Goal: Task Accomplishment & Management: Manage account settings

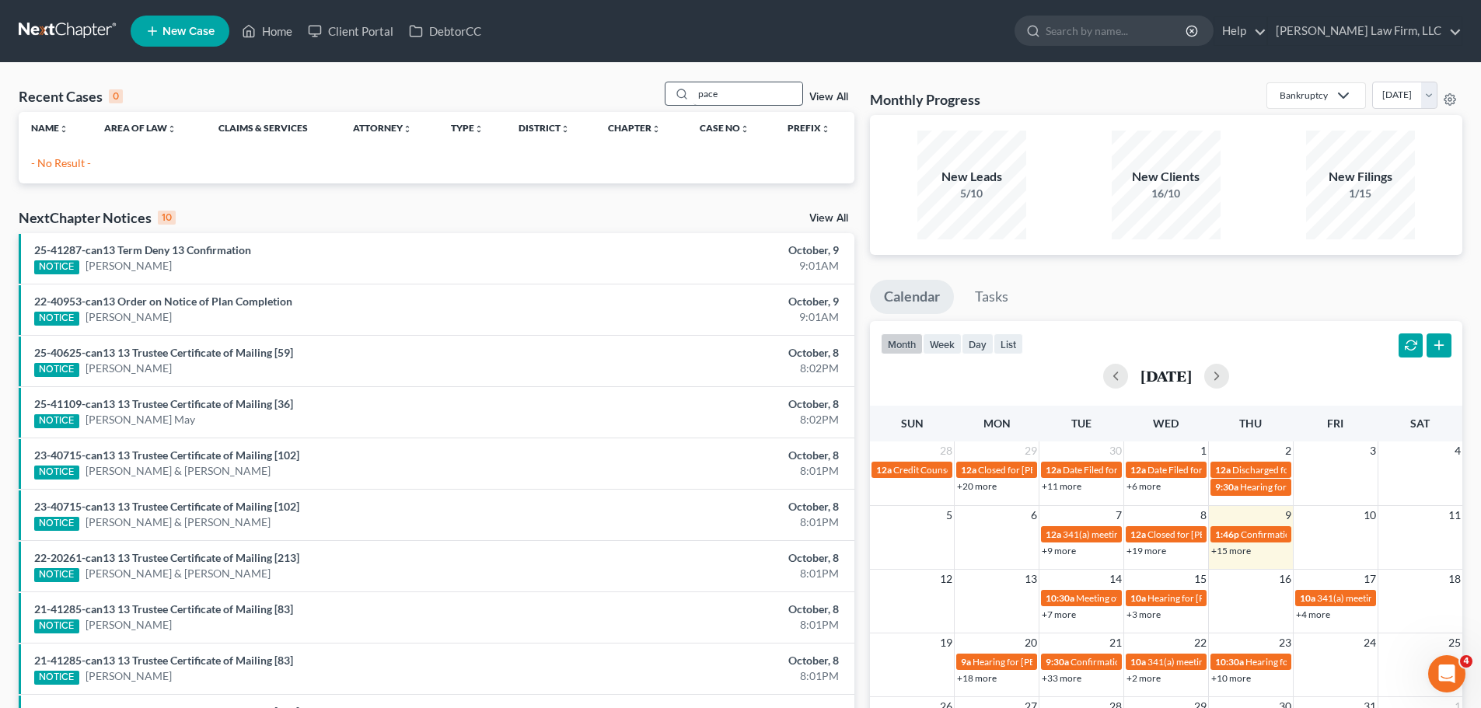
click at [719, 84] on input "pace" at bounding box center [748, 93] width 109 height 23
type input "truss"
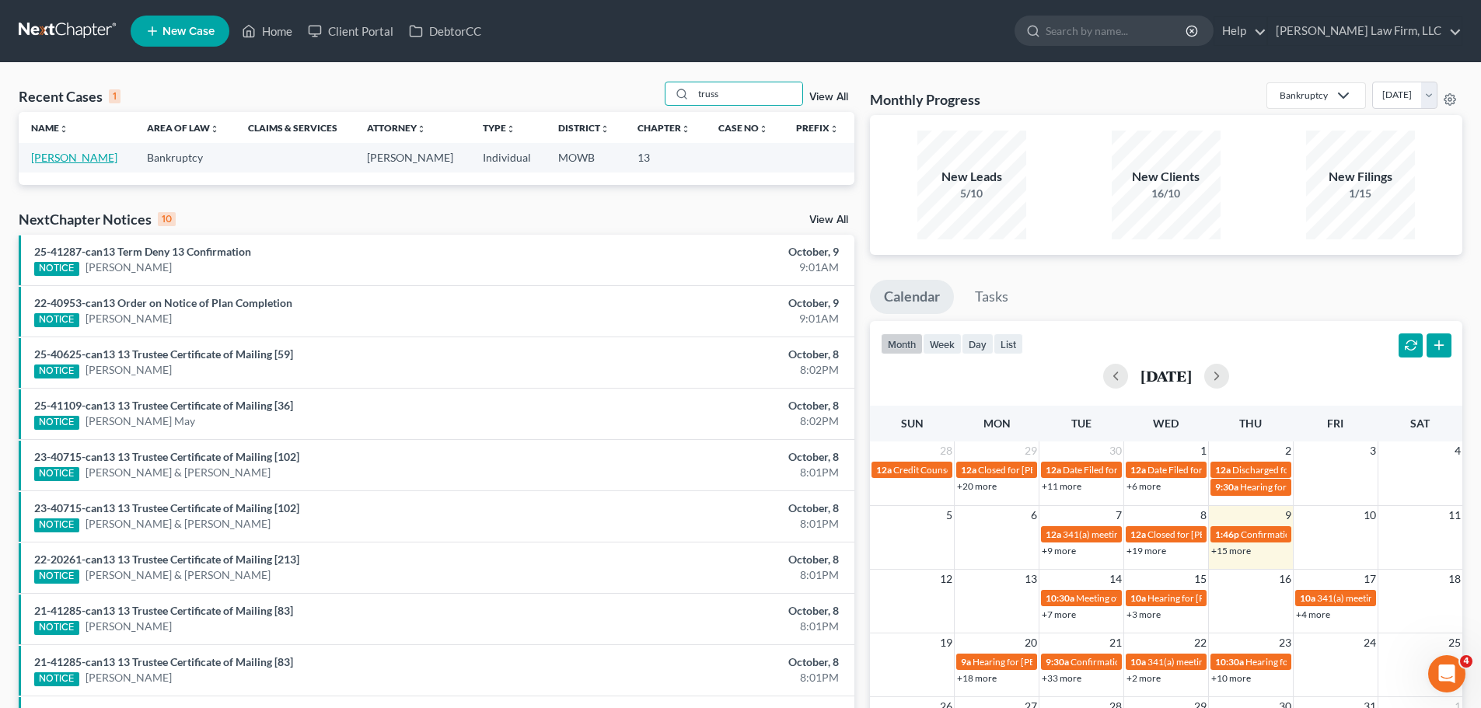
click at [61, 159] on link "[PERSON_NAME]" at bounding box center [74, 157] width 86 height 13
select select "0"
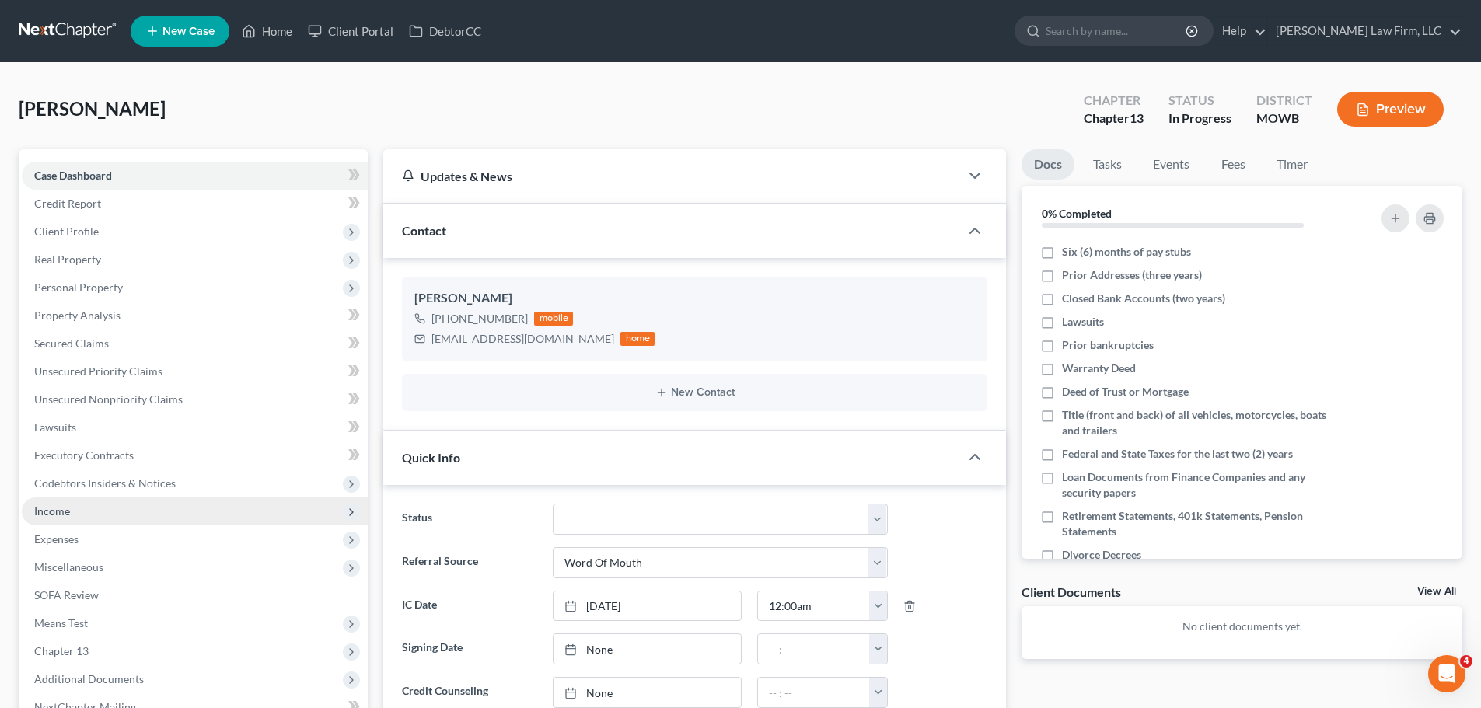
click at [68, 516] on span "Income" at bounding box center [52, 511] width 36 height 13
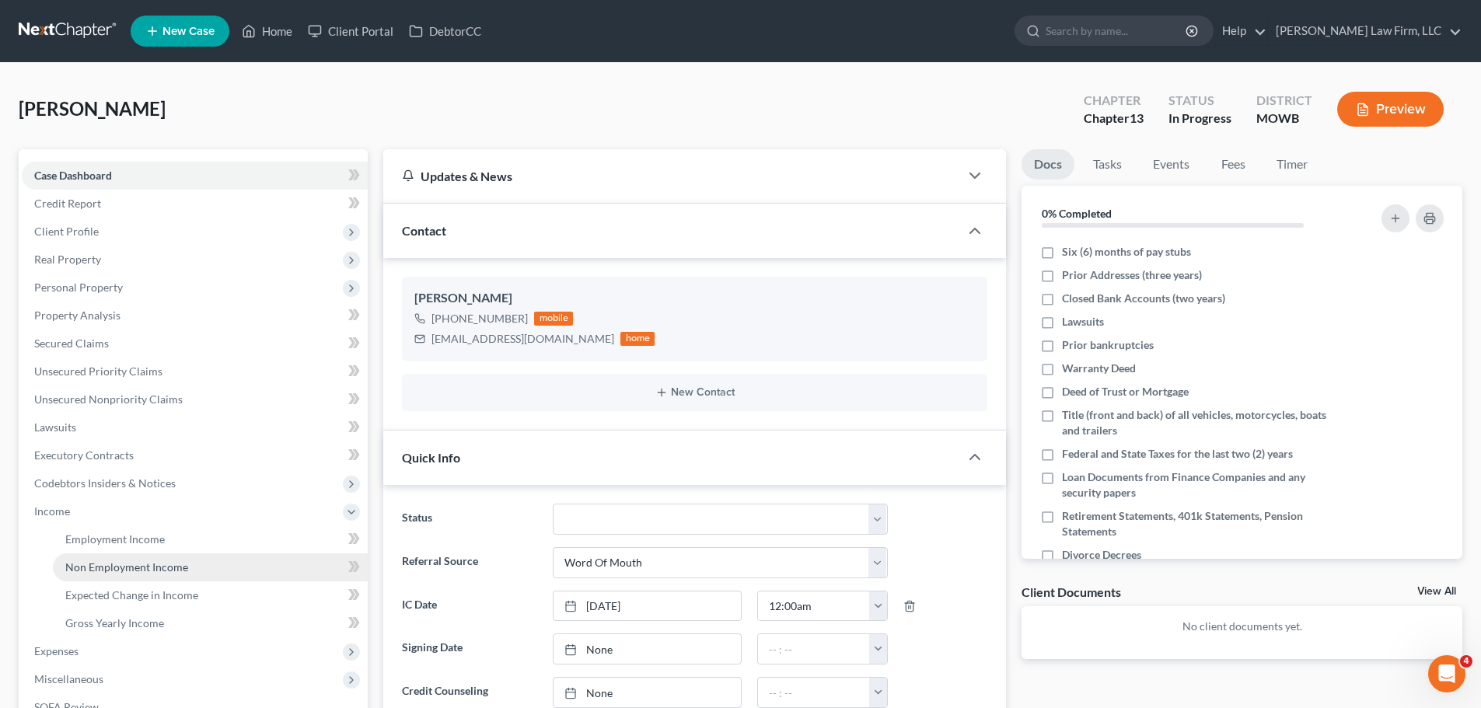
click at [152, 571] on span "Non Employment Income" at bounding box center [126, 567] width 123 height 13
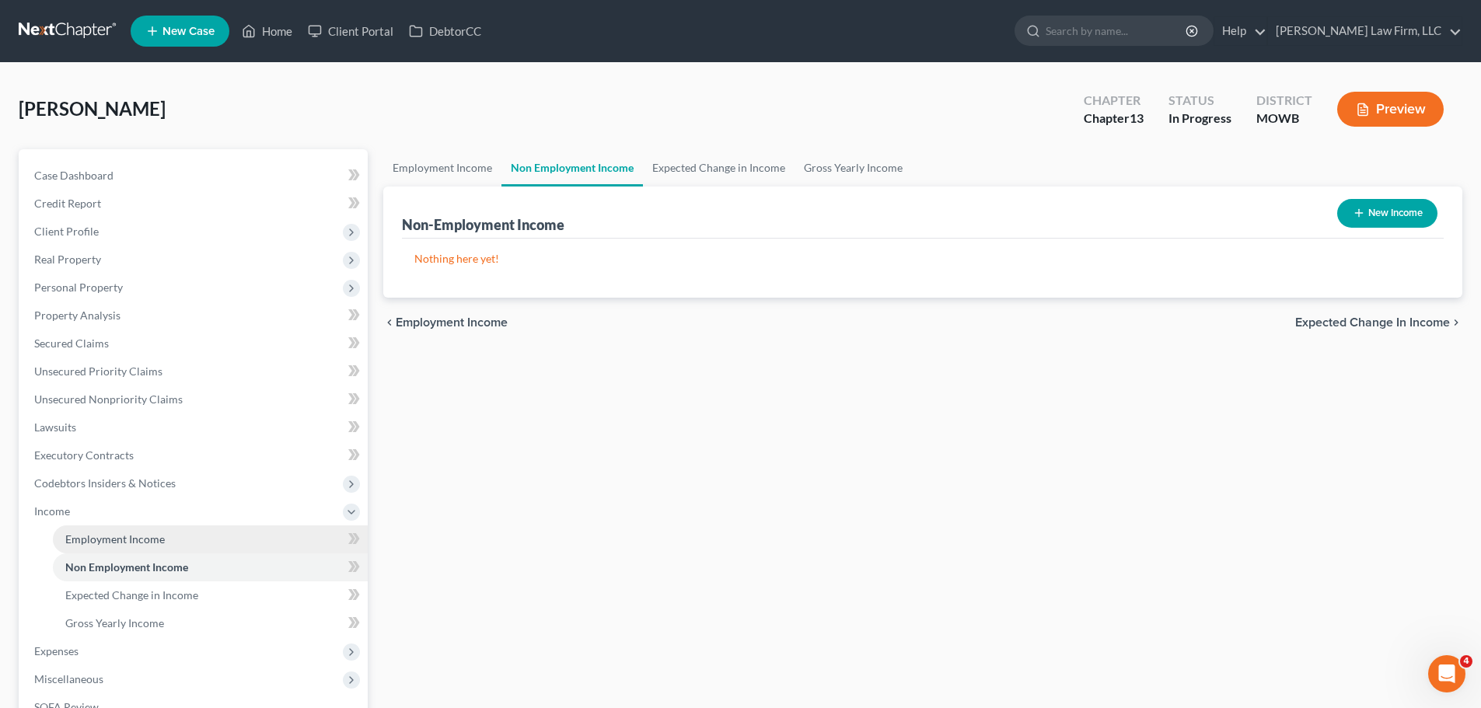
click at [153, 542] on span "Employment Income" at bounding box center [115, 539] width 100 height 13
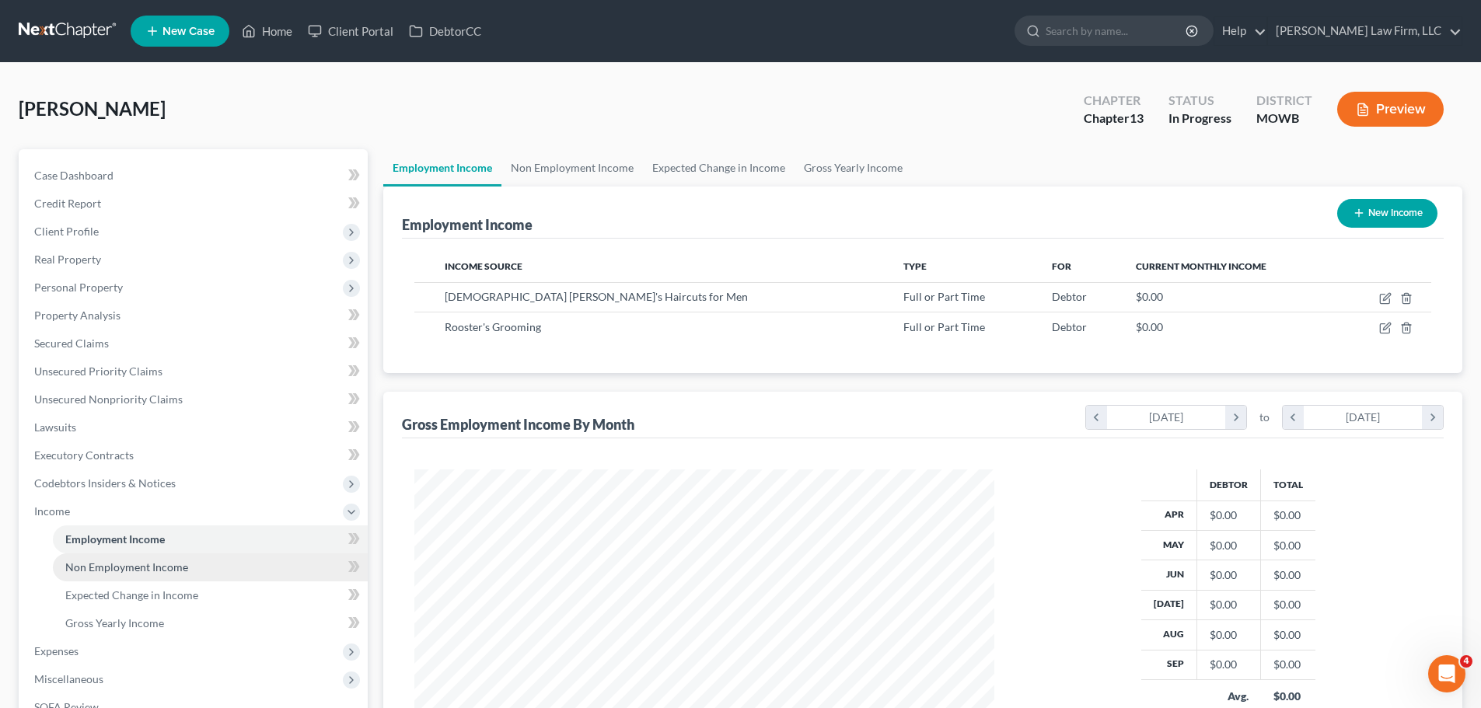
scroll to position [290, 611]
click at [611, 173] on link "Non Employment Income" at bounding box center [573, 167] width 142 height 37
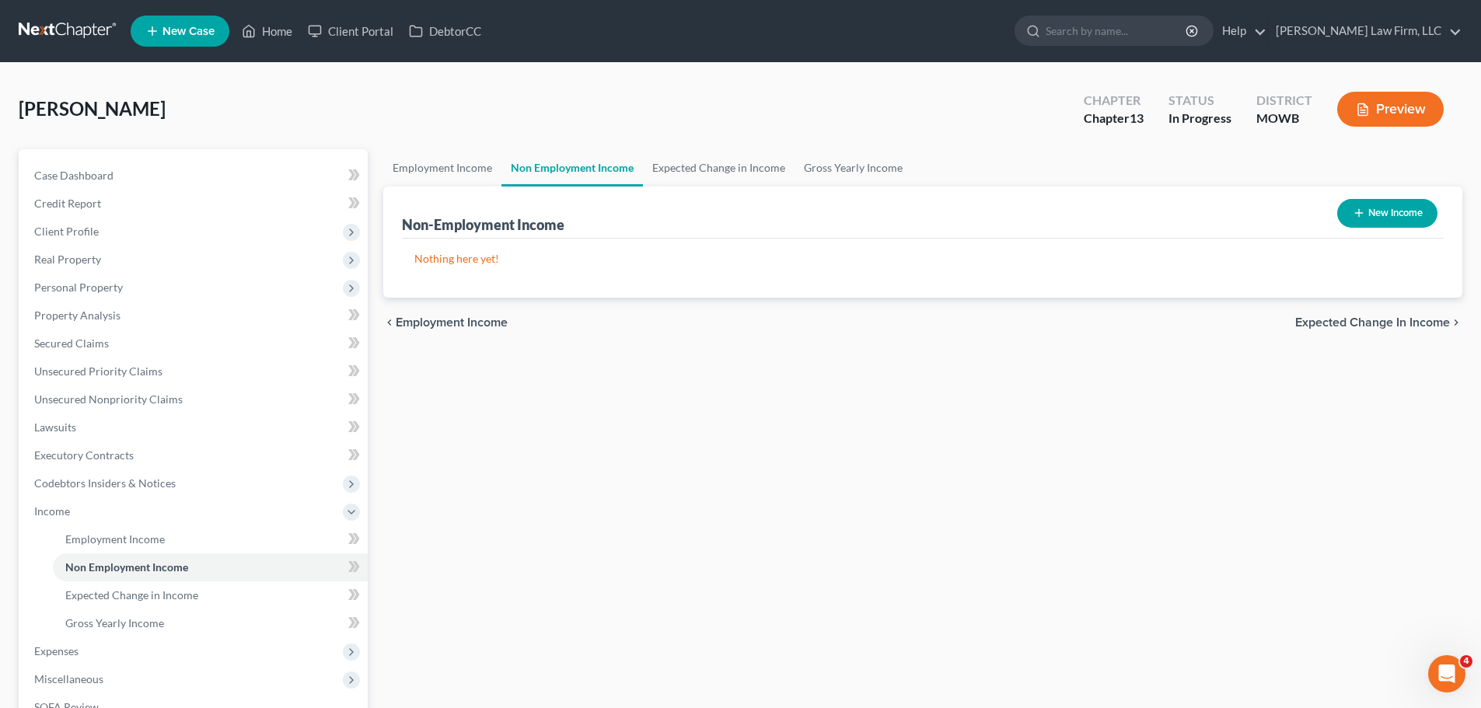
drag, startPoint x: 611, startPoint y: 173, endPoint x: 563, endPoint y: 129, distance: 65.0
click at [563, 129] on div "Truss, Chrishawna Upgraded Chapter Chapter 13 Status In [GEOGRAPHIC_DATA] MOWB …" at bounding box center [741, 116] width 1444 height 68
click at [142, 533] on span "Employment Income" at bounding box center [115, 539] width 100 height 13
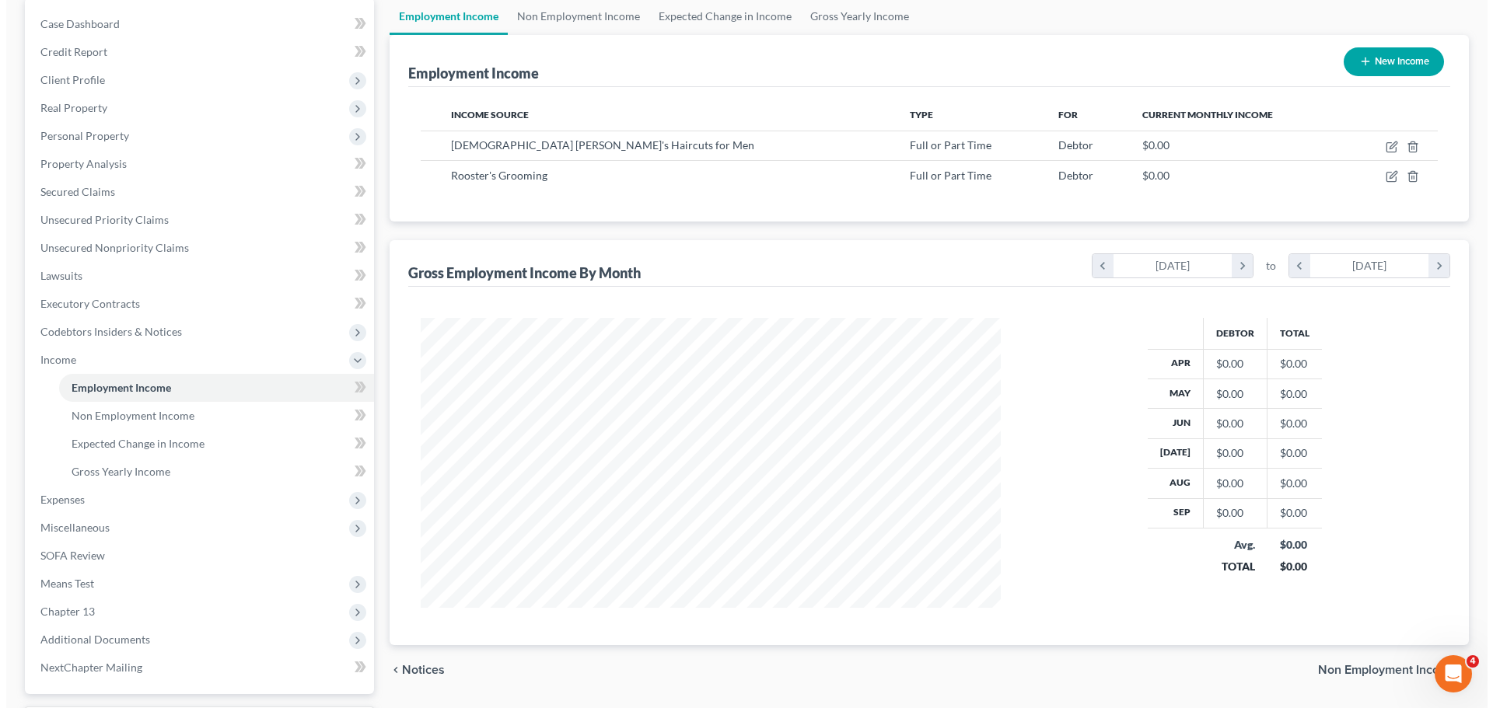
scroll to position [156, 0]
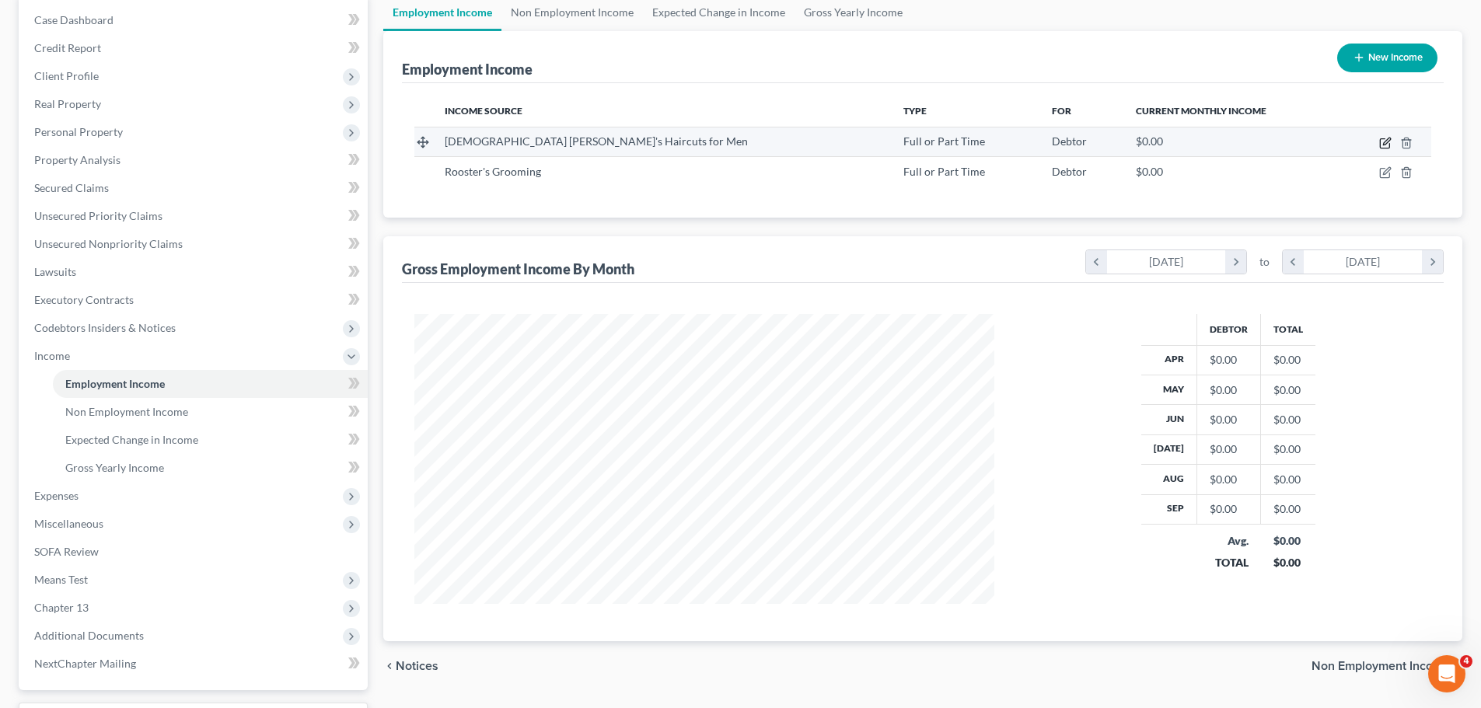
click at [1385, 145] on icon "button" at bounding box center [1385, 143] width 12 height 12
select select "0"
select select "26"
select select "0"
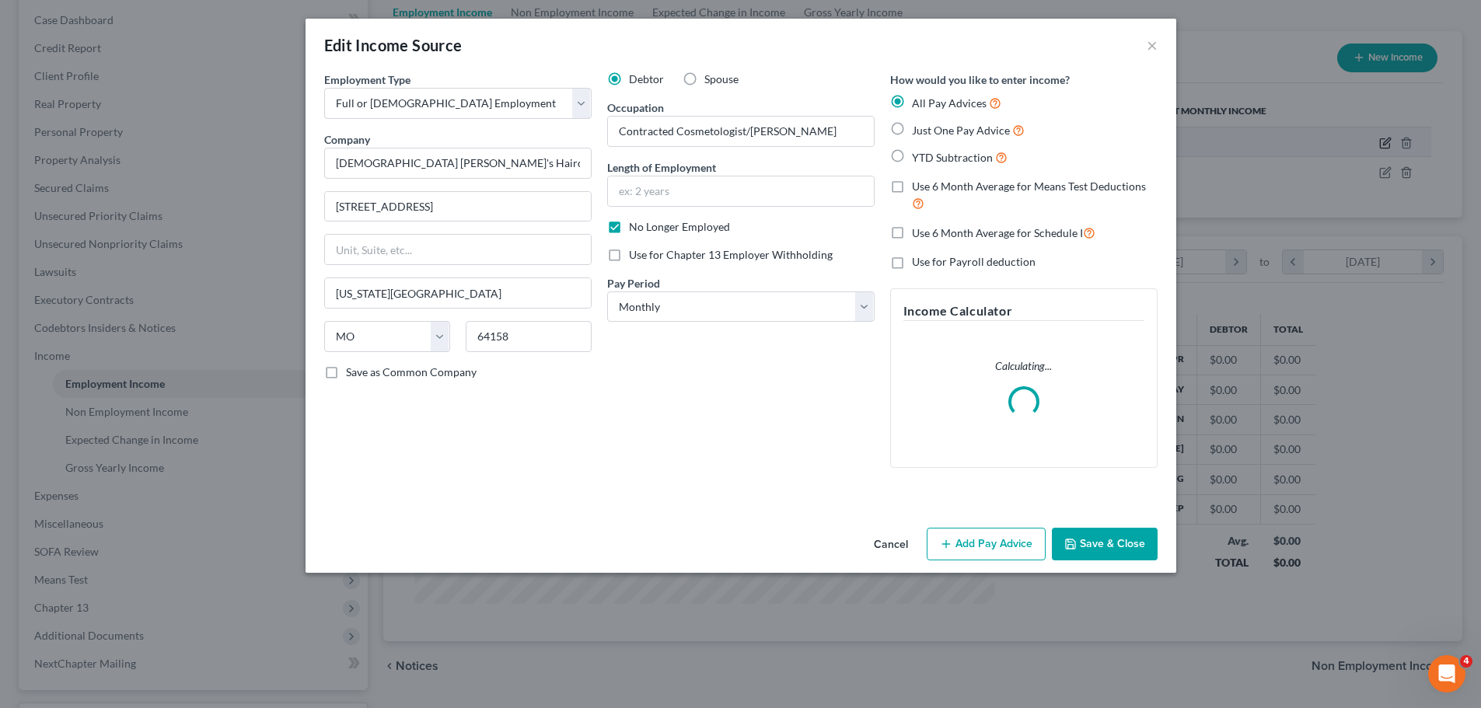
scroll to position [292, 617]
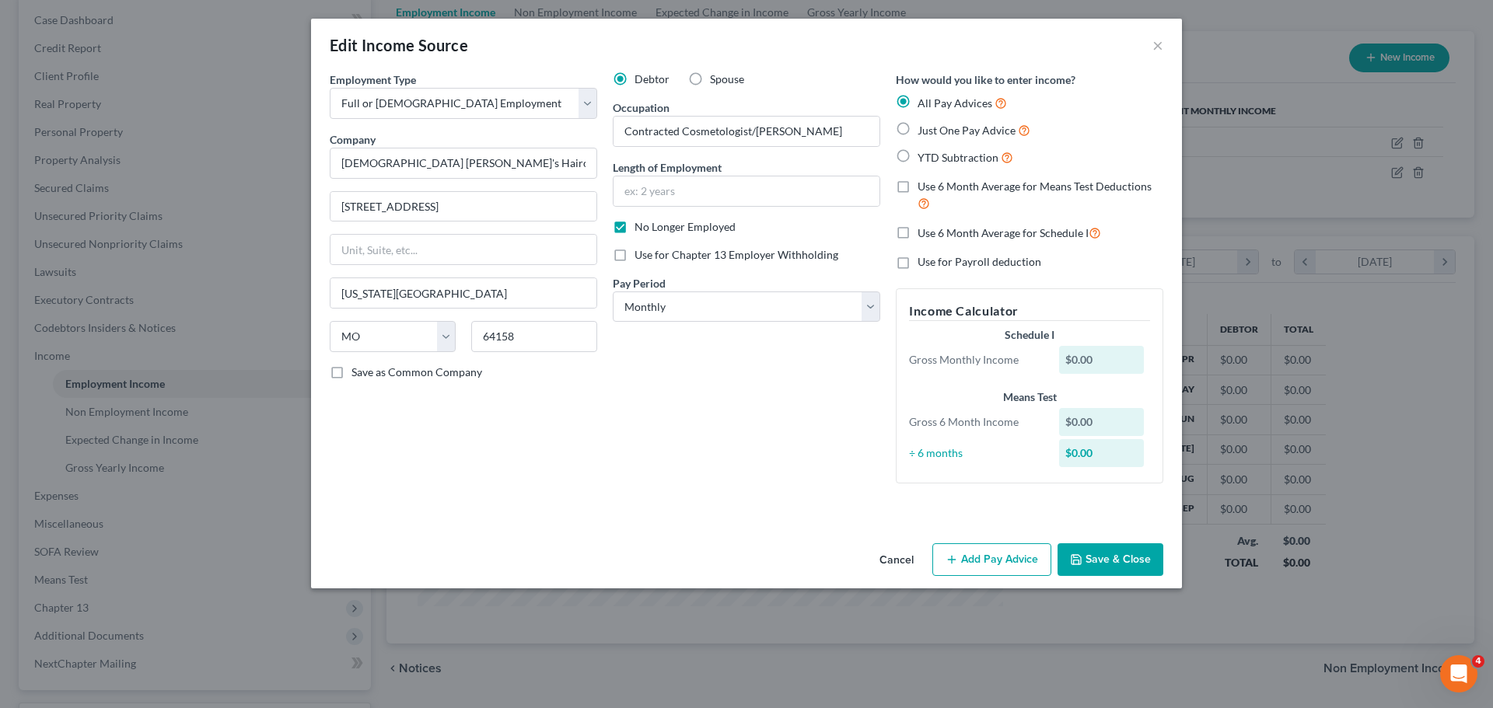
click at [902, 545] on button "Cancel" at bounding box center [896, 560] width 59 height 31
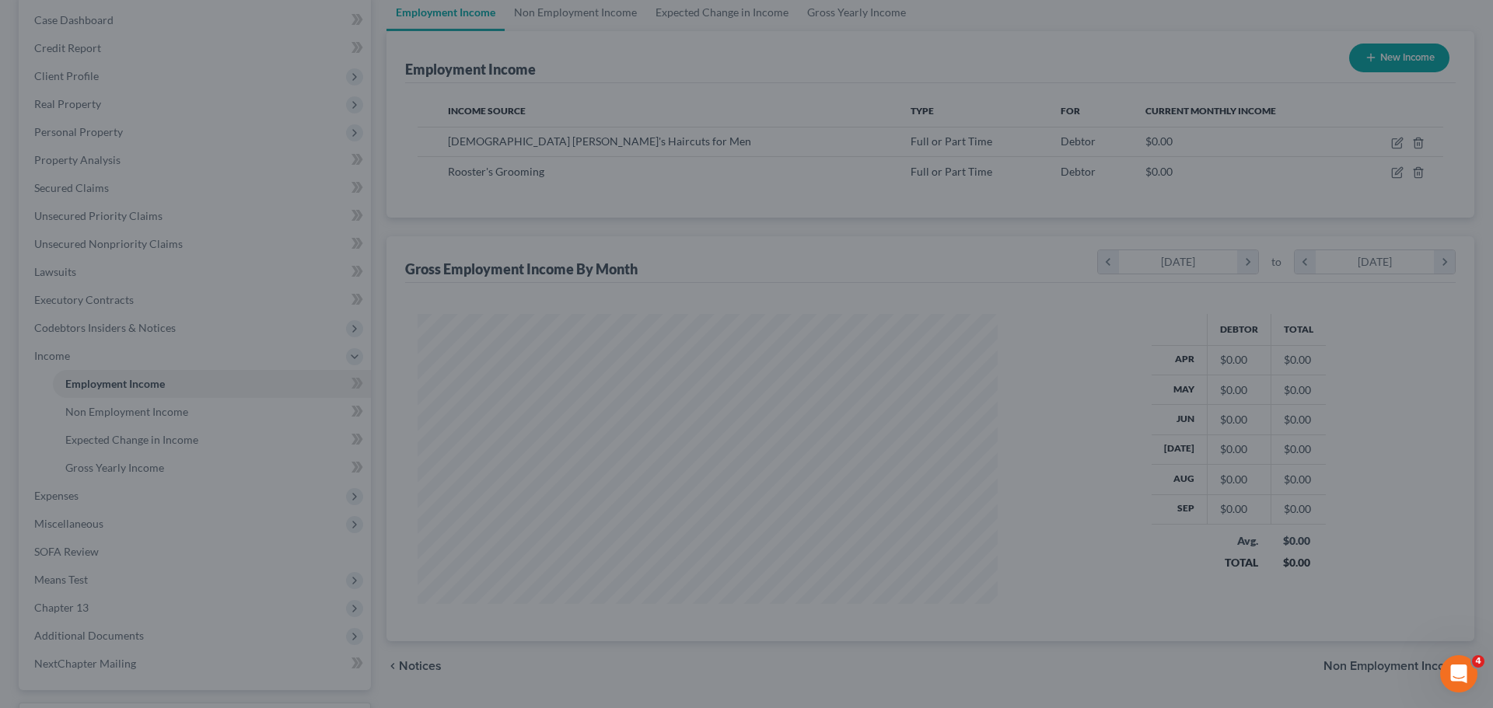
scroll to position [777268, 776947]
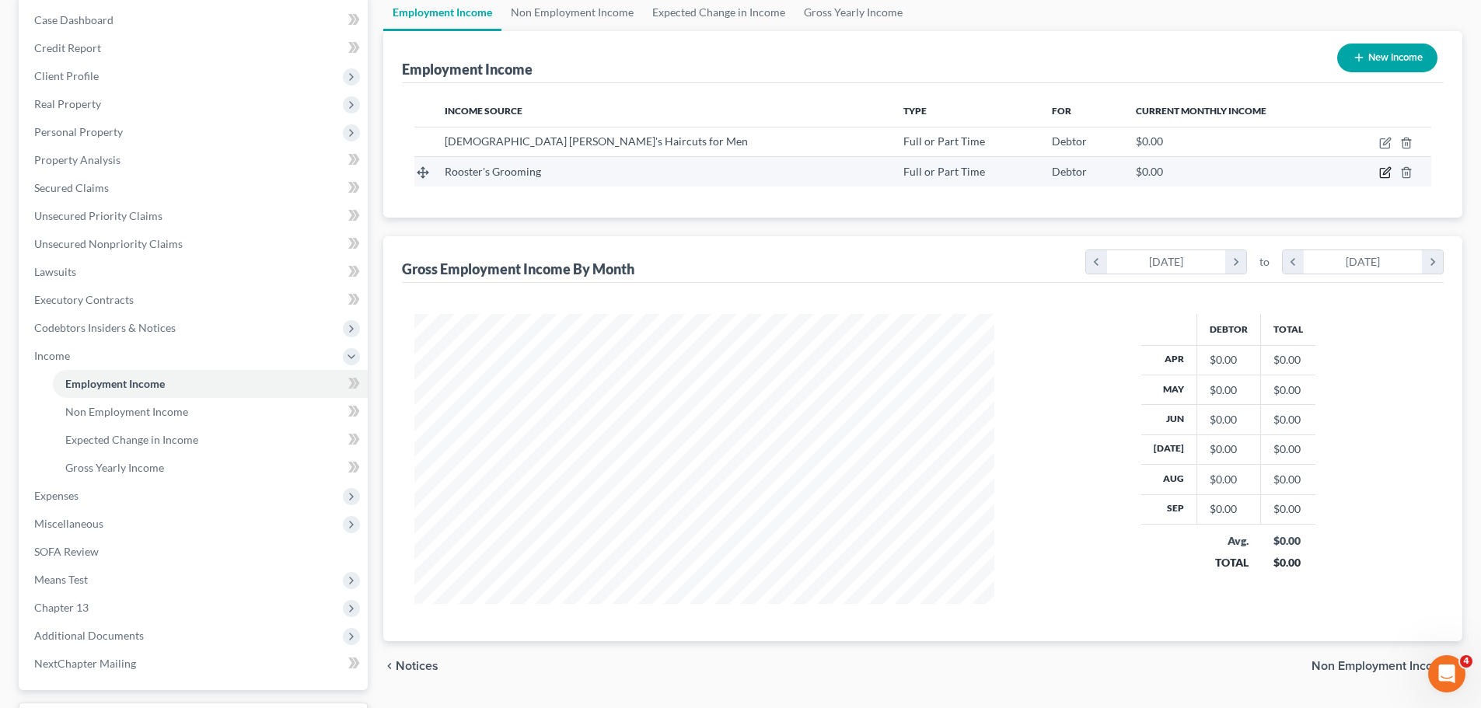
click at [1384, 170] on icon "button" at bounding box center [1385, 172] width 12 height 12
select select "0"
select select "26"
select select "0"
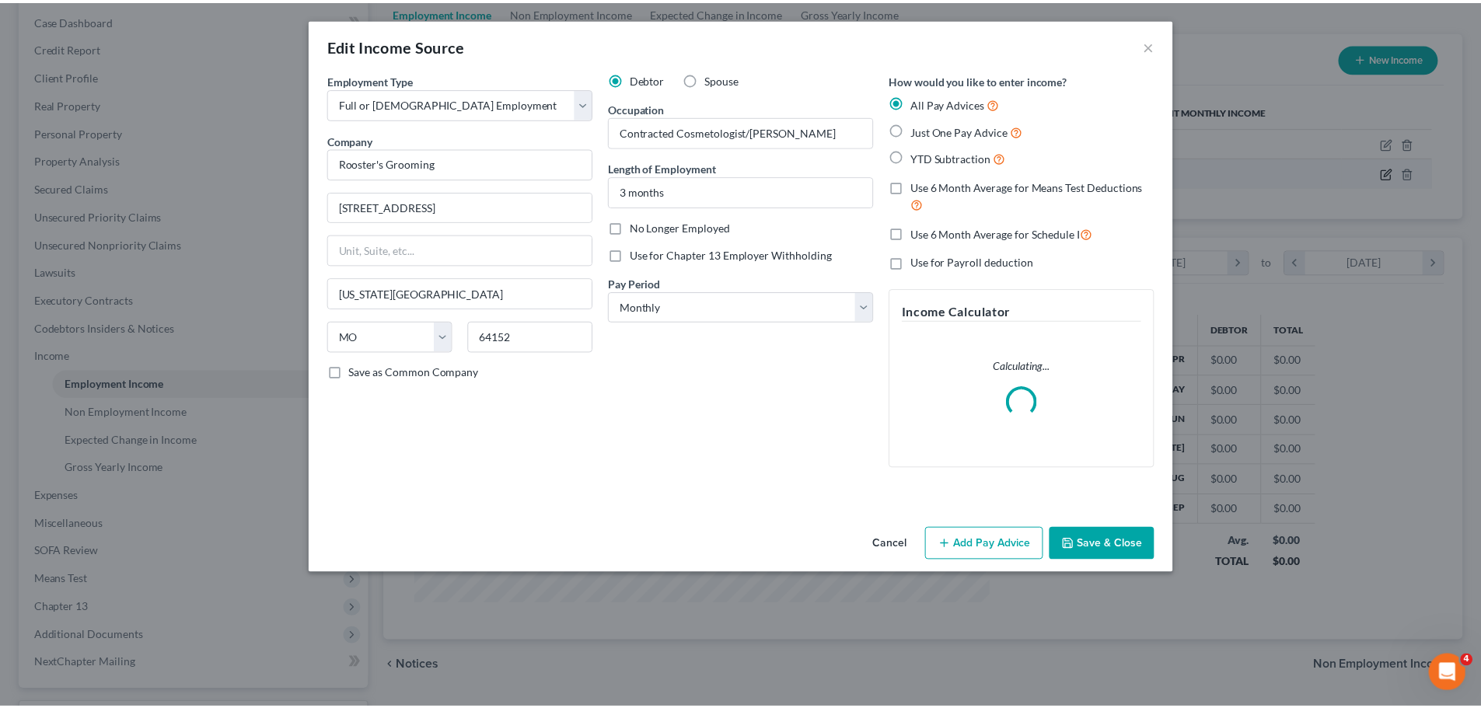
scroll to position [292, 617]
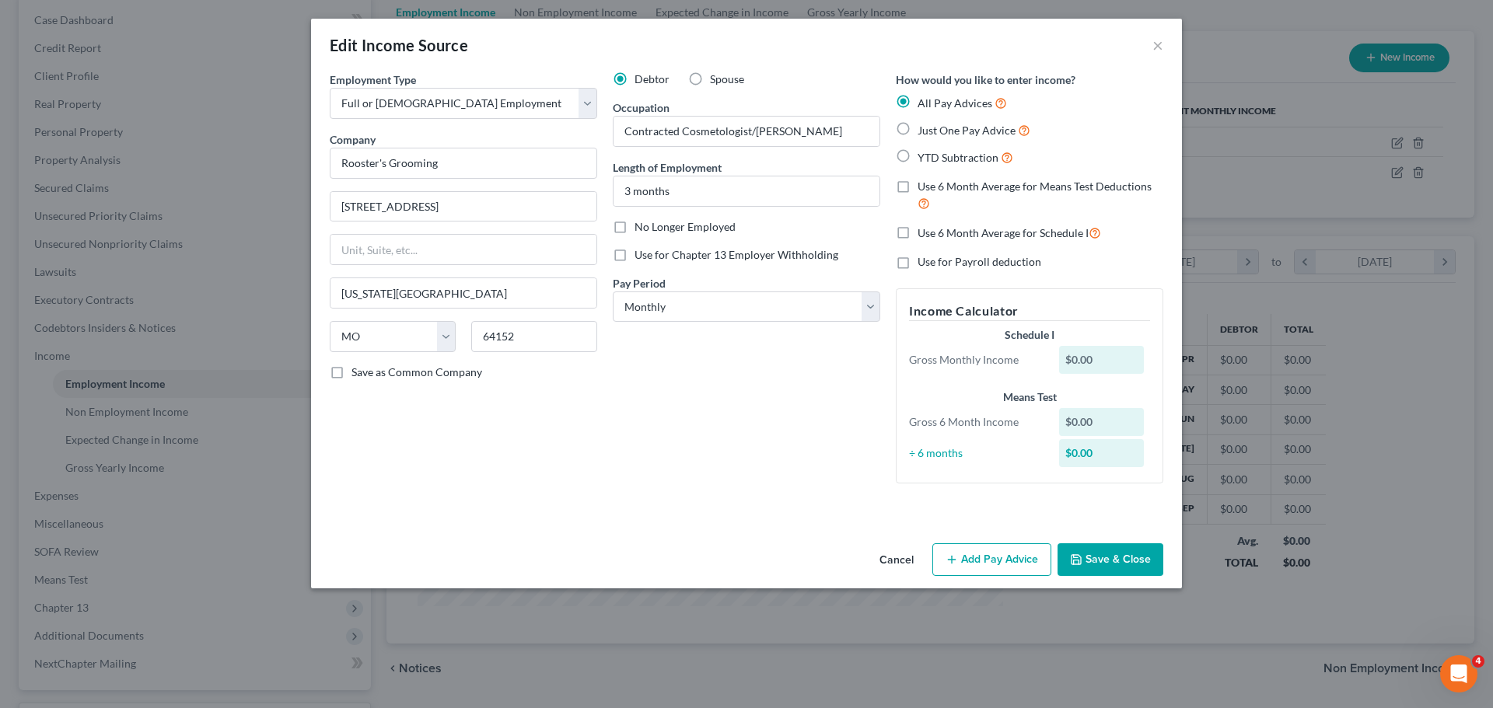
click at [897, 565] on button "Cancel" at bounding box center [896, 560] width 59 height 31
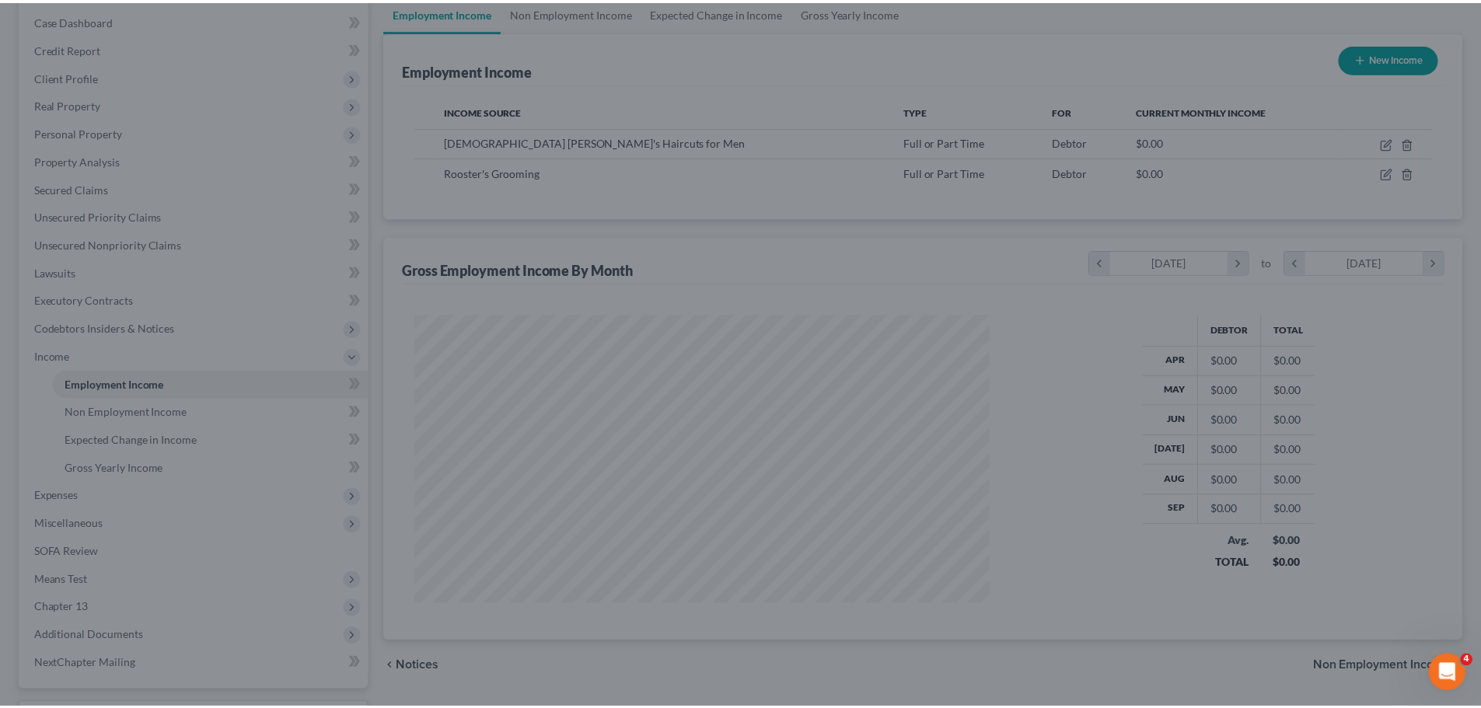
scroll to position [777268, 776947]
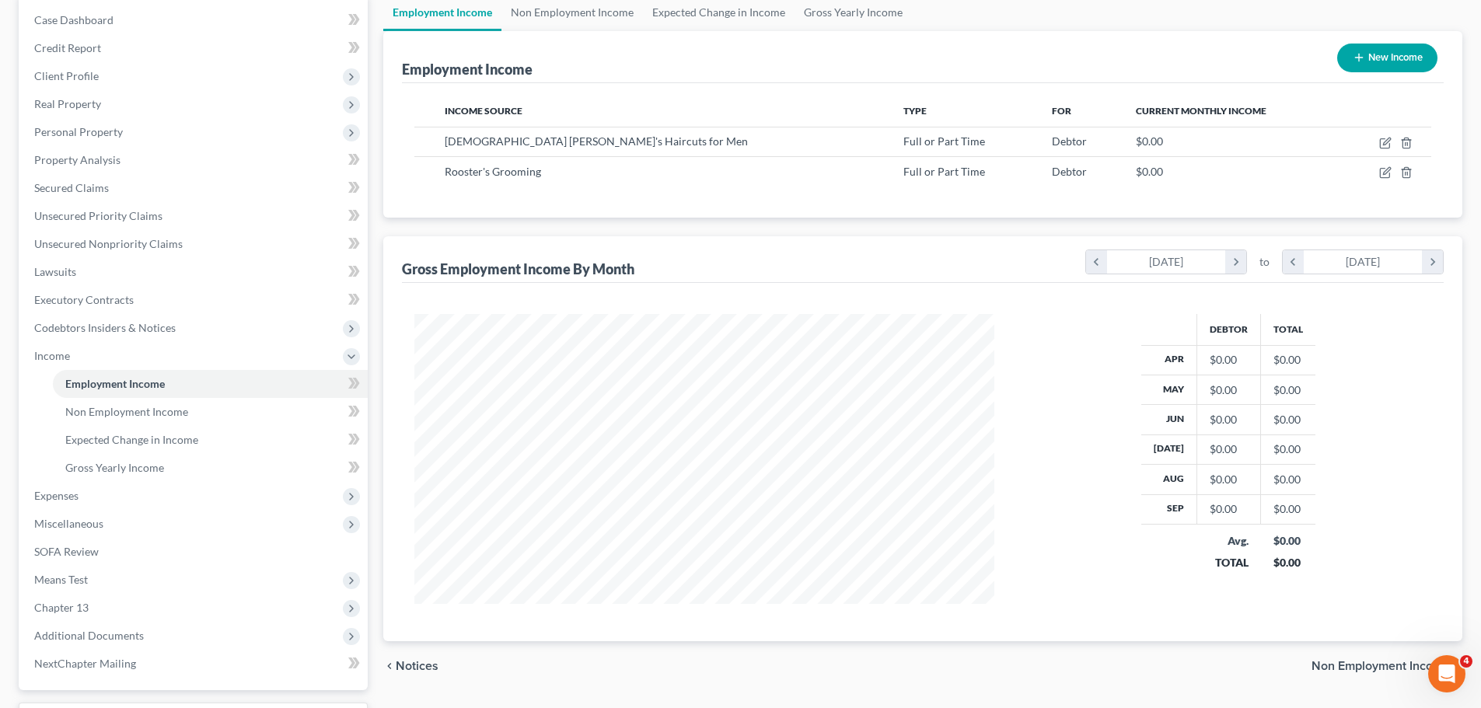
click at [376, 72] on div "Employment Income Non Employment Income Expected Change in Income Gross Yearly …" at bounding box center [923, 387] width 1095 height 786
click at [136, 561] on link "SOFA Review" at bounding box center [195, 552] width 346 height 28
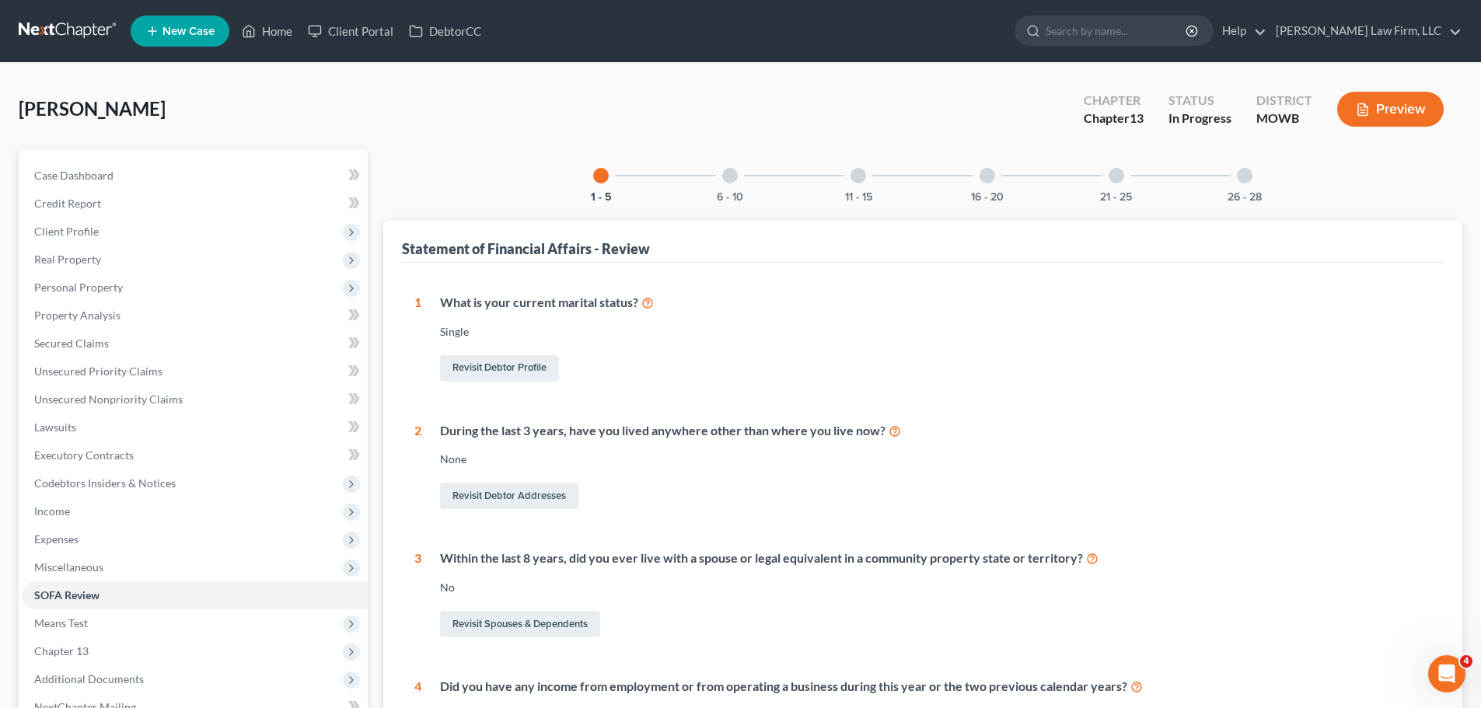
click at [1386, 112] on button "Preview" at bounding box center [1390, 109] width 107 height 35
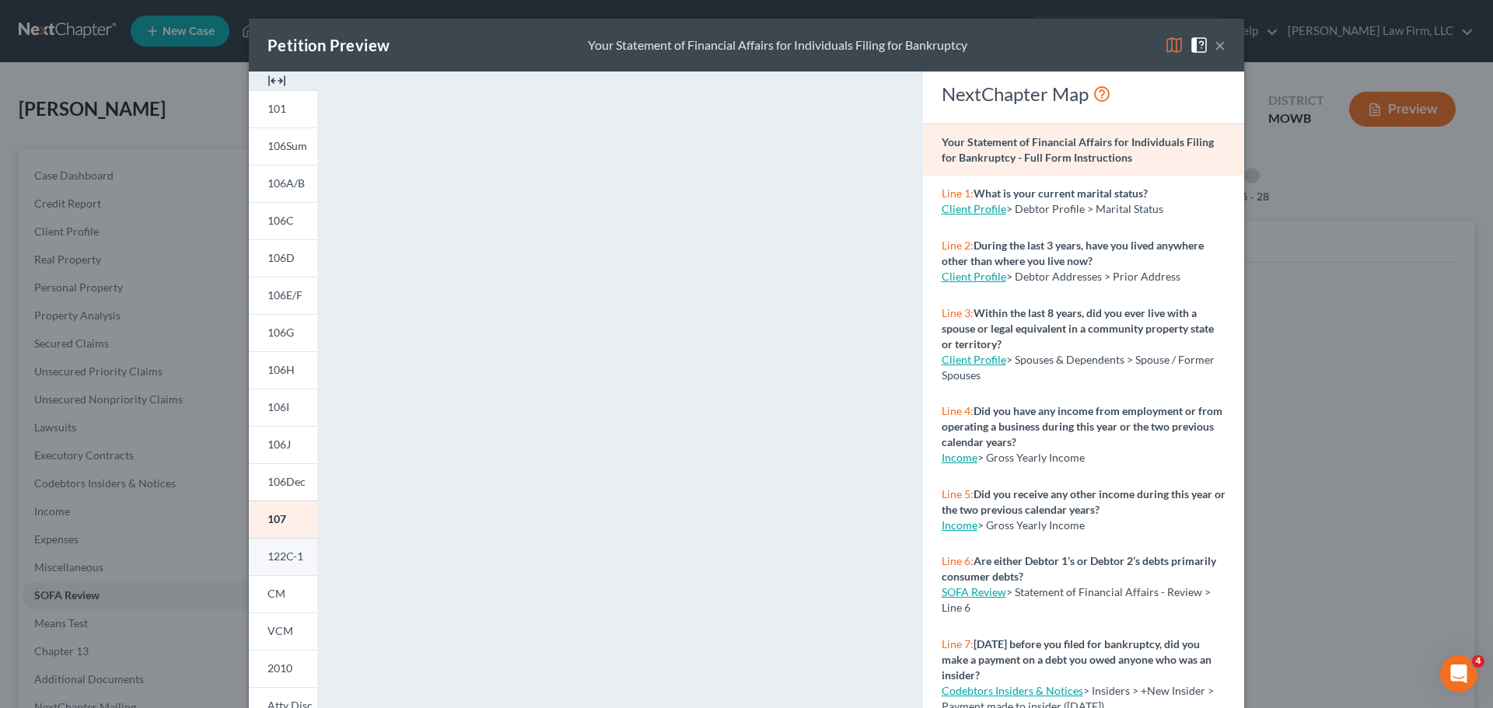
click at [292, 560] on span "122C-1" at bounding box center [285, 556] width 36 height 13
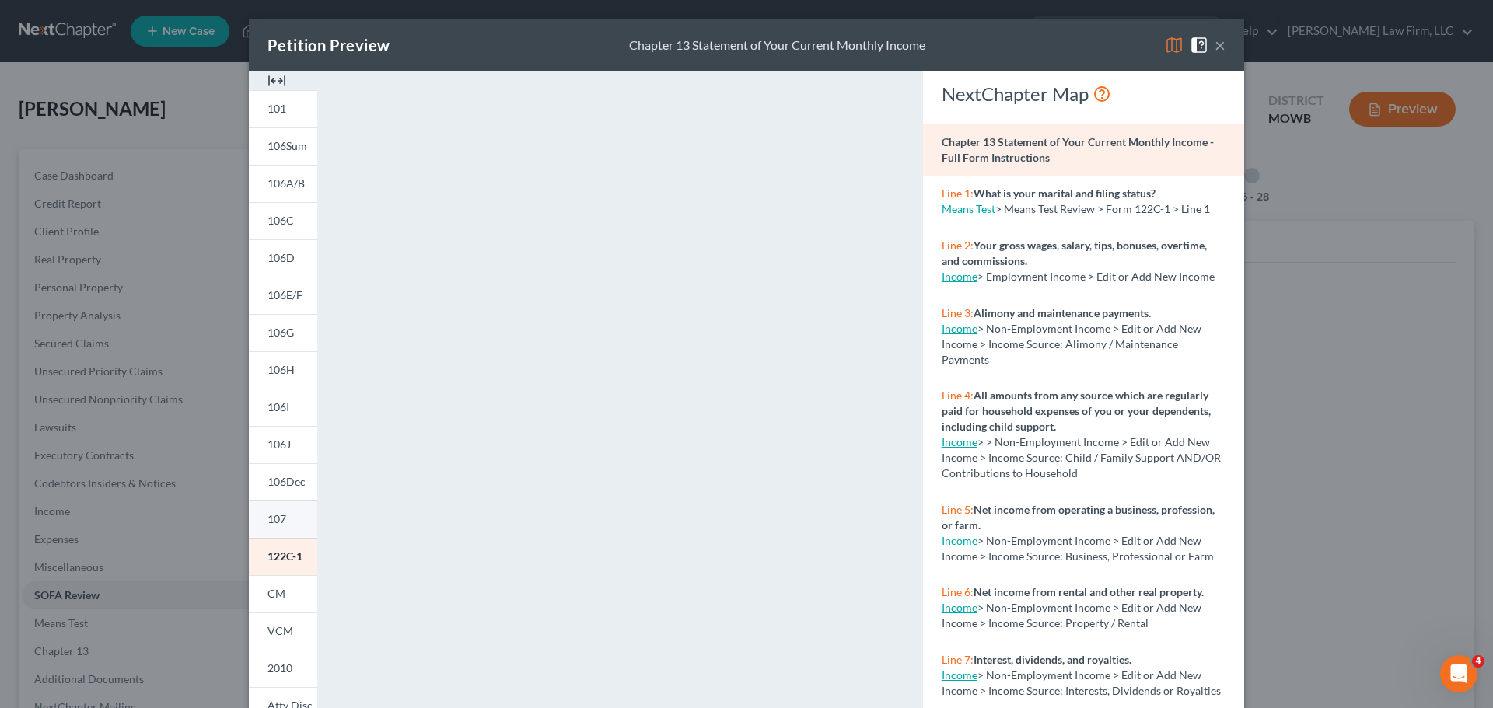
click at [276, 520] on span "107" at bounding box center [276, 518] width 19 height 13
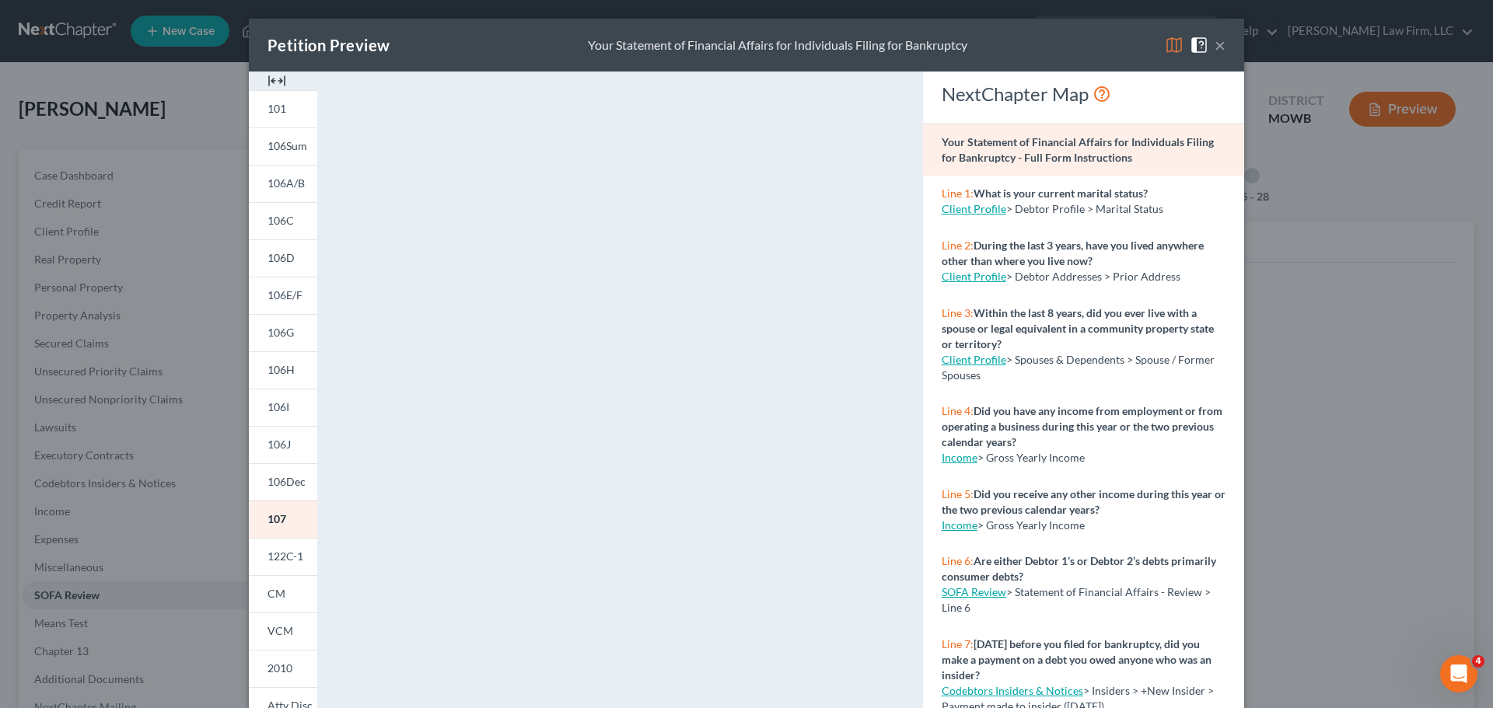
click at [1215, 46] on button "×" at bounding box center [1220, 45] width 11 height 19
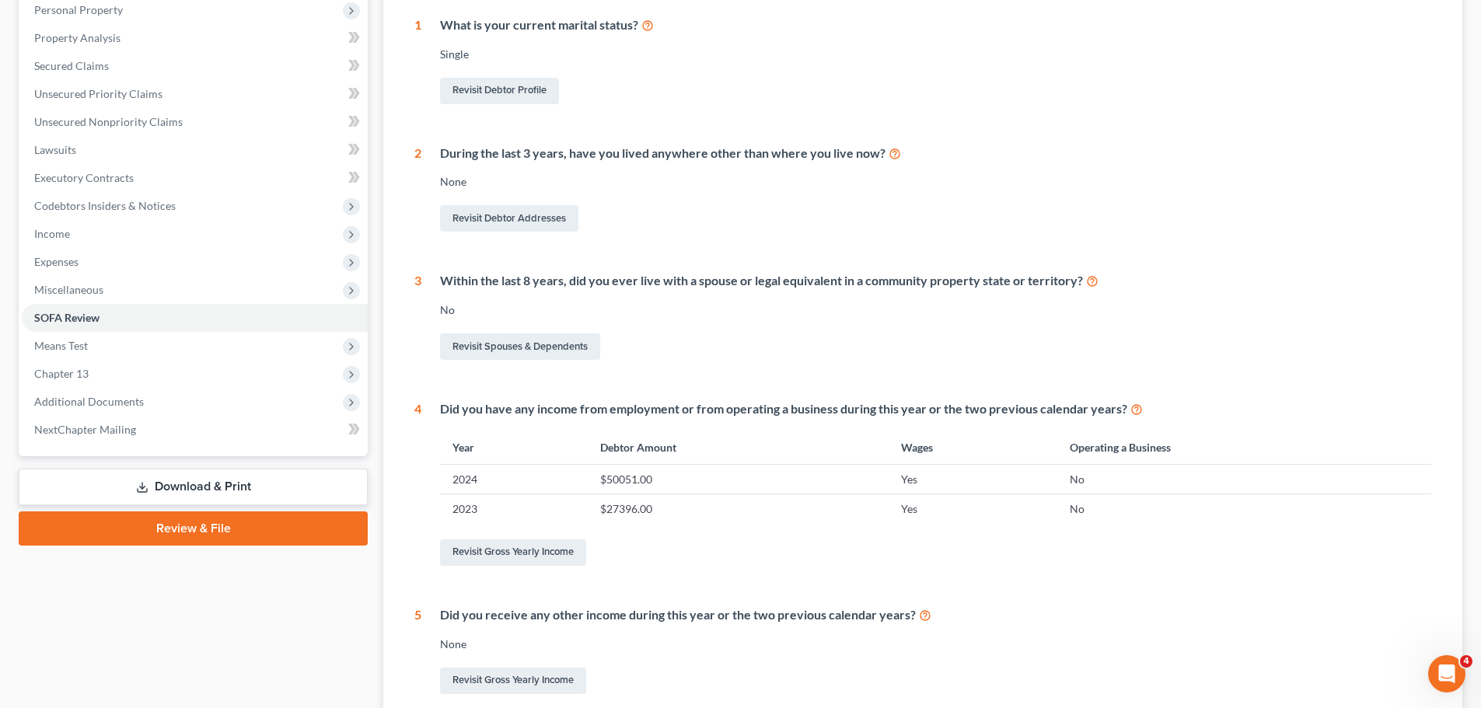
scroll to position [432, 0]
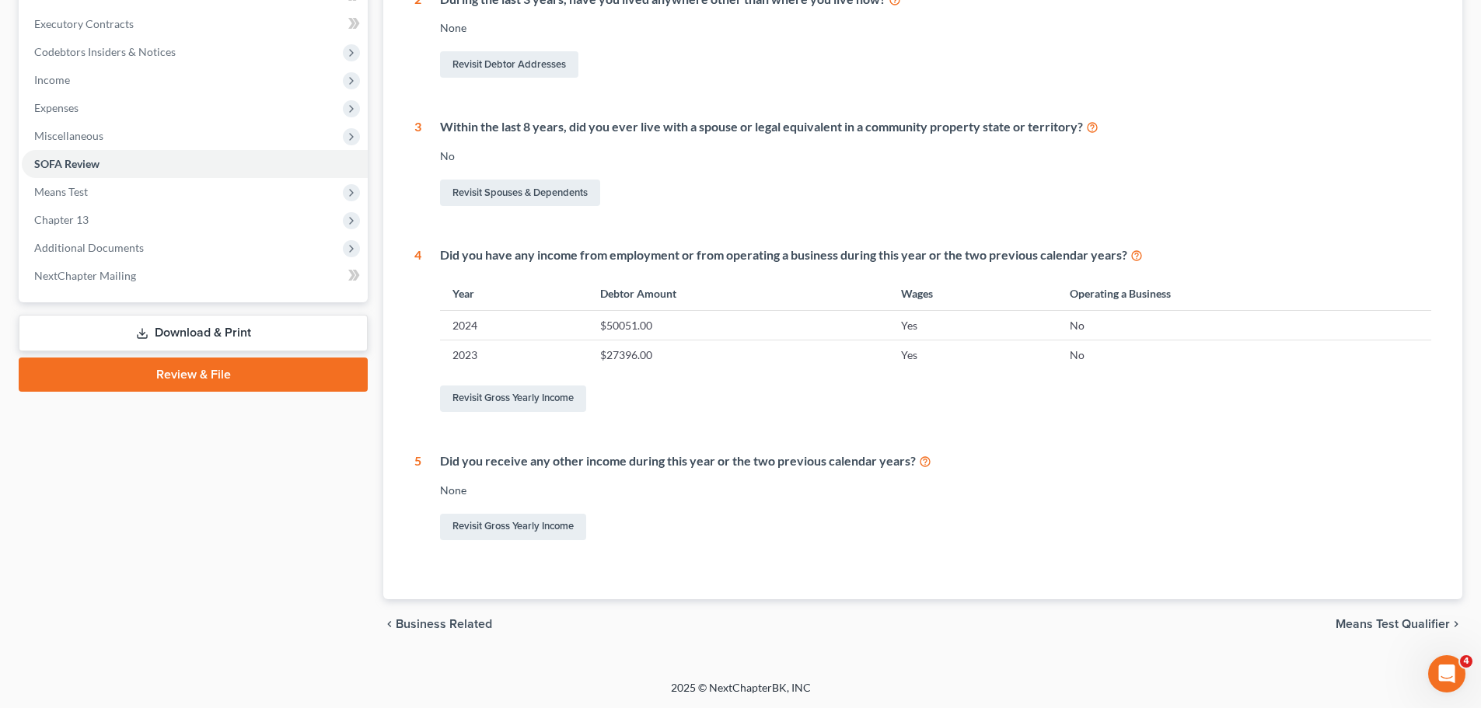
click at [160, 331] on link "Download & Print" at bounding box center [193, 333] width 349 height 37
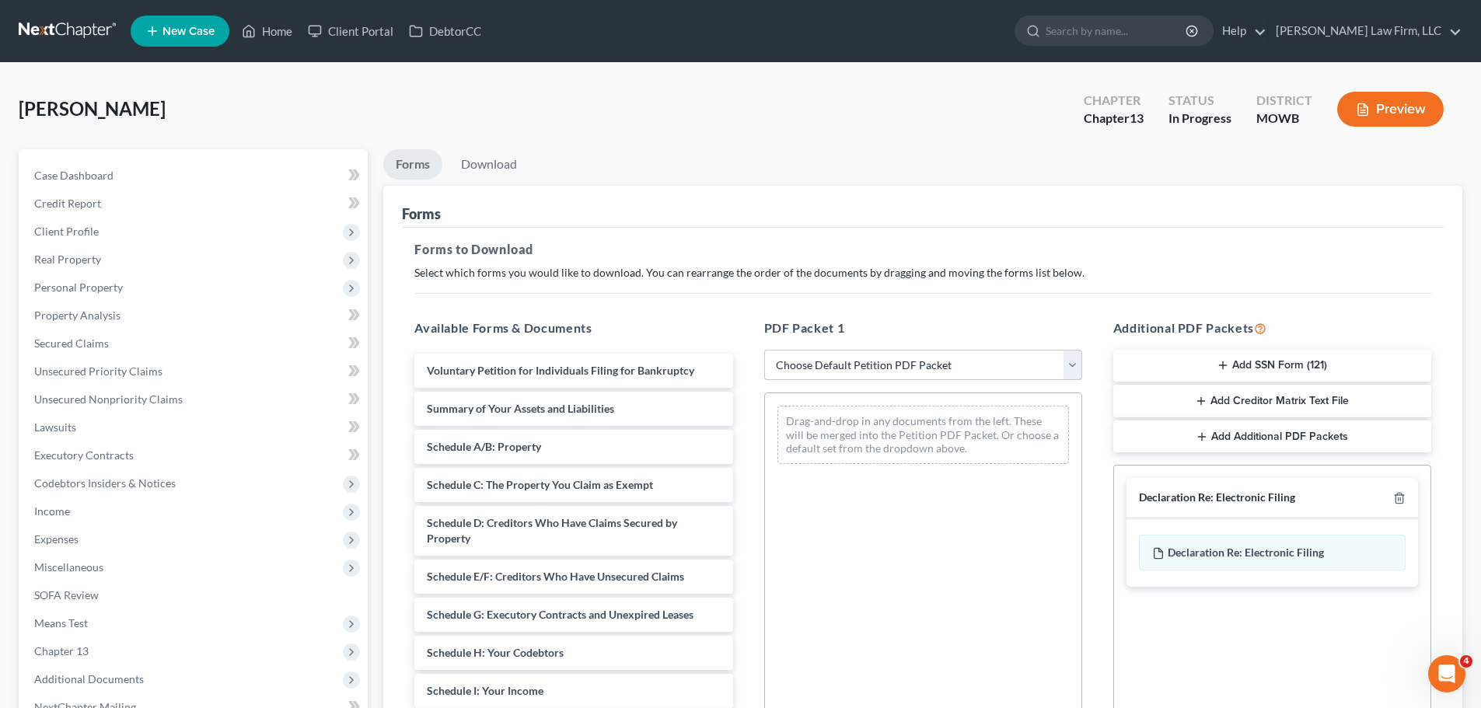
click at [881, 362] on select "Choose Default Petition PDF Packet Complete Bankruptcy Petition (all forms and …" at bounding box center [923, 365] width 318 height 31
select select "0"
click at [764, 350] on select "Choose Default Petition PDF Packet Complete Bankruptcy Petition (all forms and …" at bounding box center [923, 365] width 318 height 31
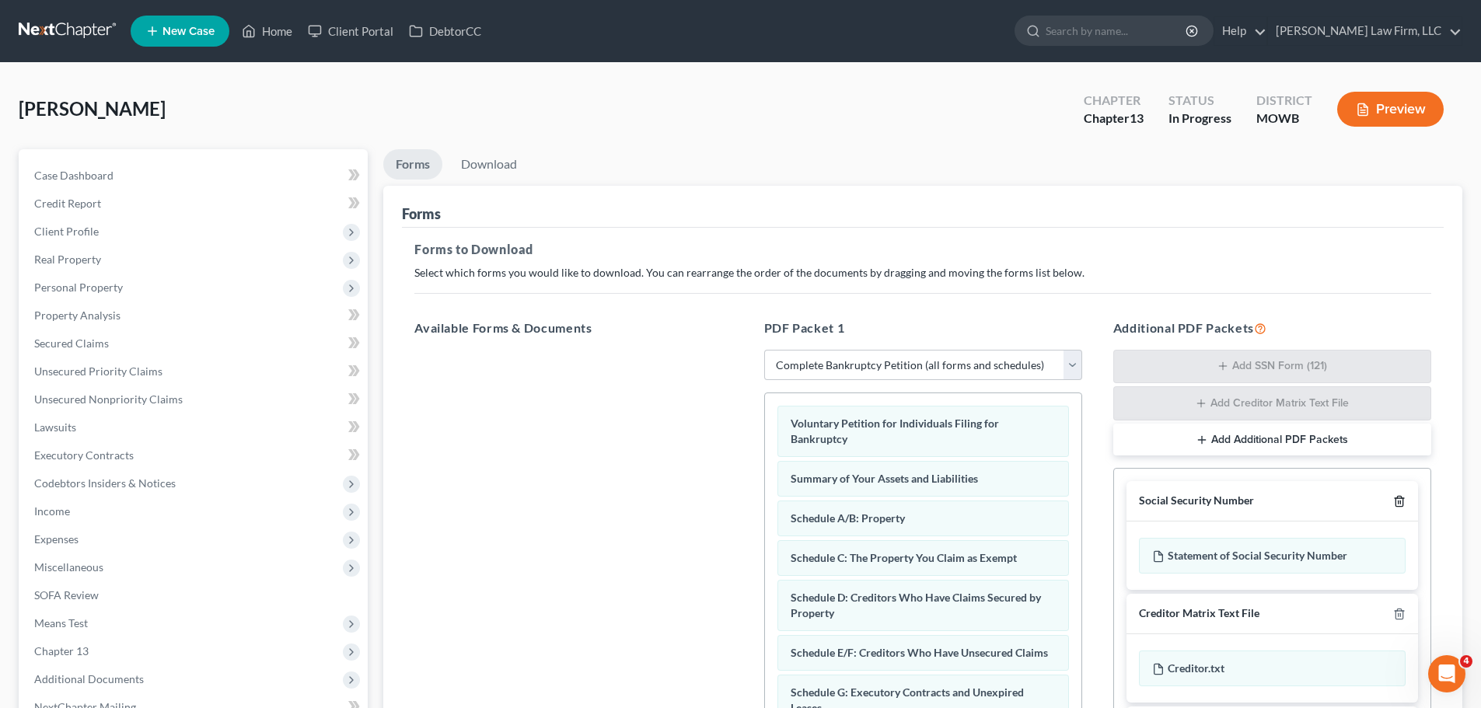
click at [1400, 505] on line "button" at bounding box center [1400, 503] width 0 height 3
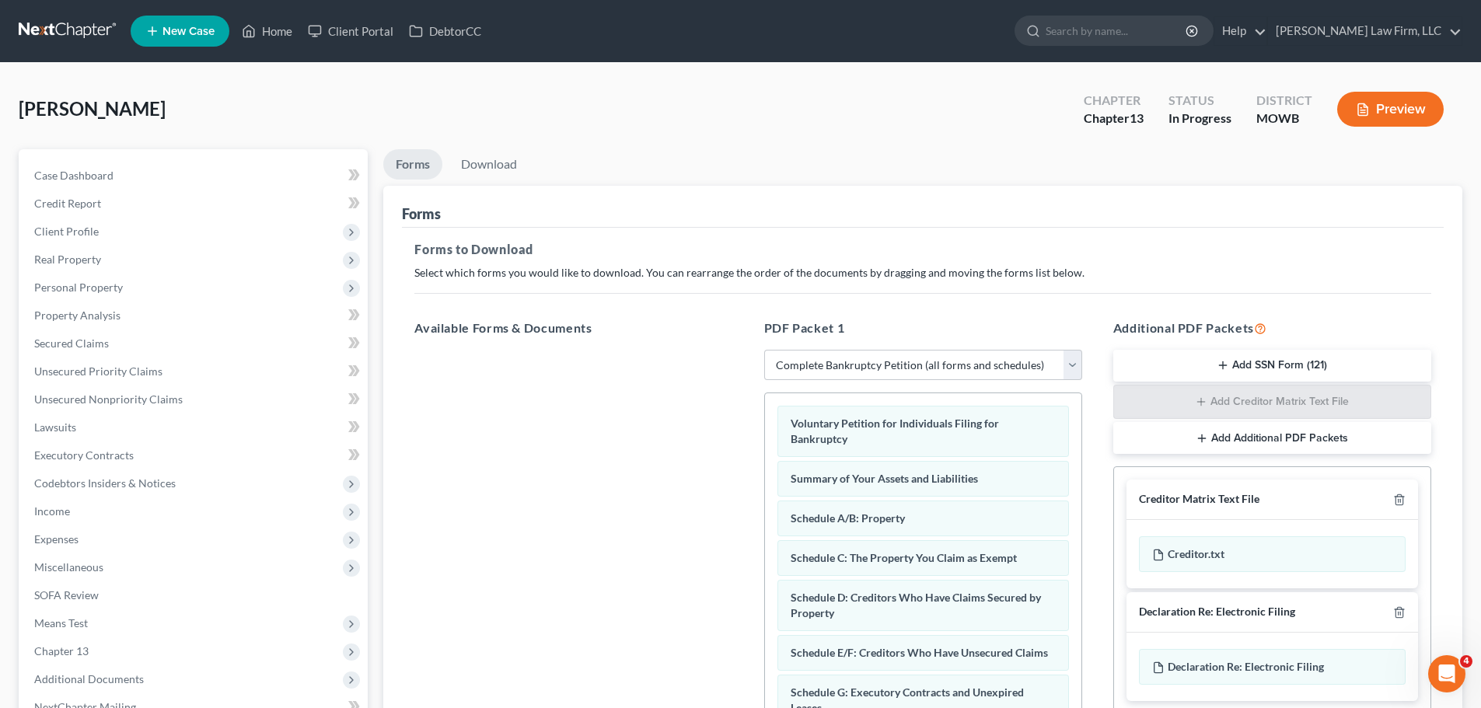
click at [1406, 615] on div "Declaration Re: Electronic Filing" at bounding box center [1273, 612] width 292 height 40
click at [1404, 615] on icon "button" at bounding box center [1399, 612] width 12 height 12
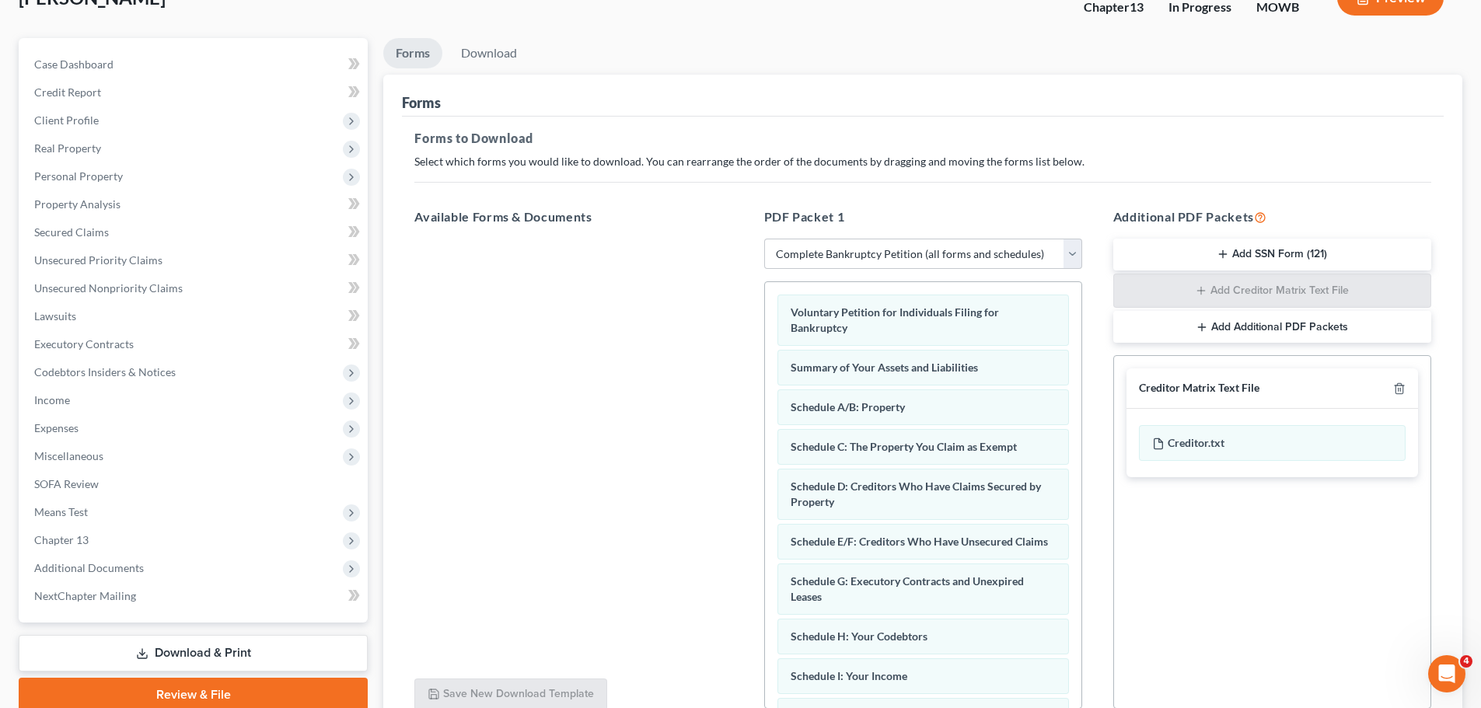
scroll to position [252, 0]
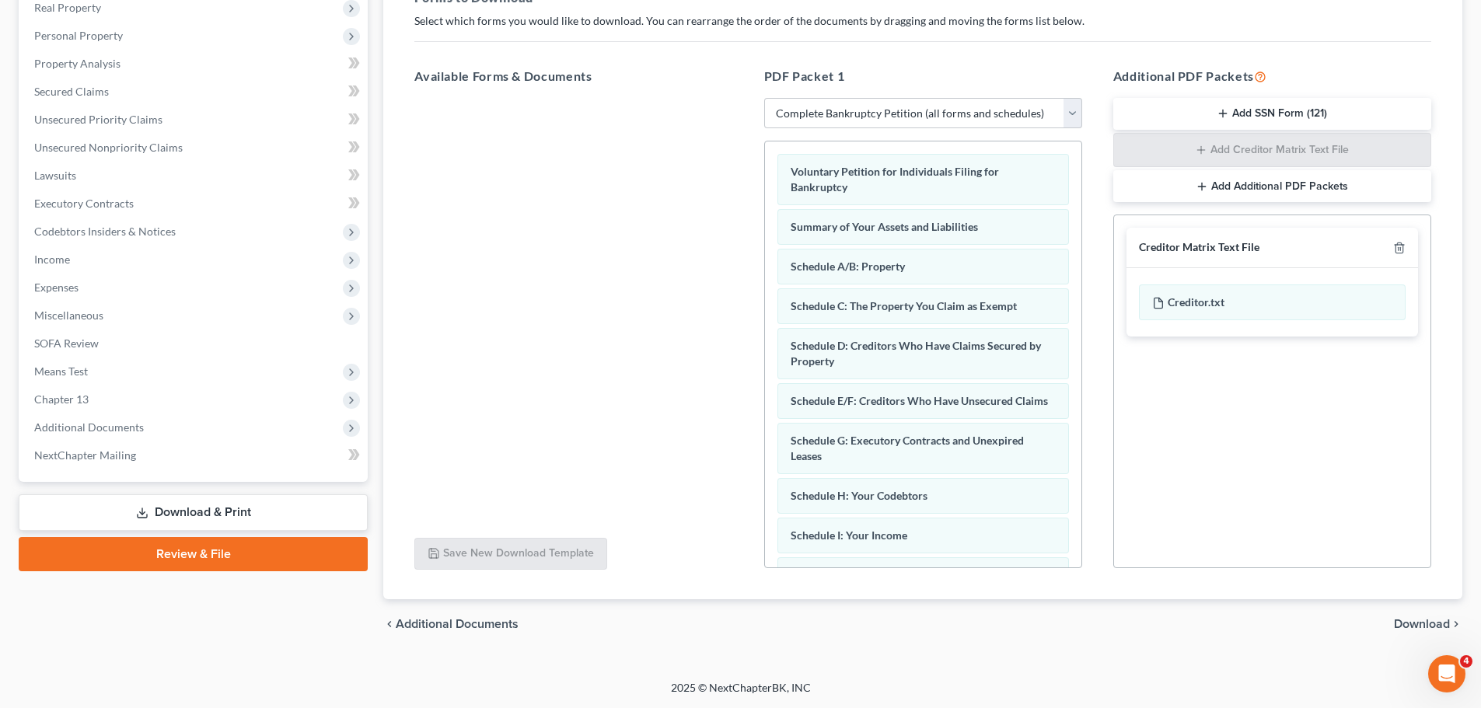
click at [1418, 629] on span "Download" at bounding box center [1422, 624] width 56 height 12
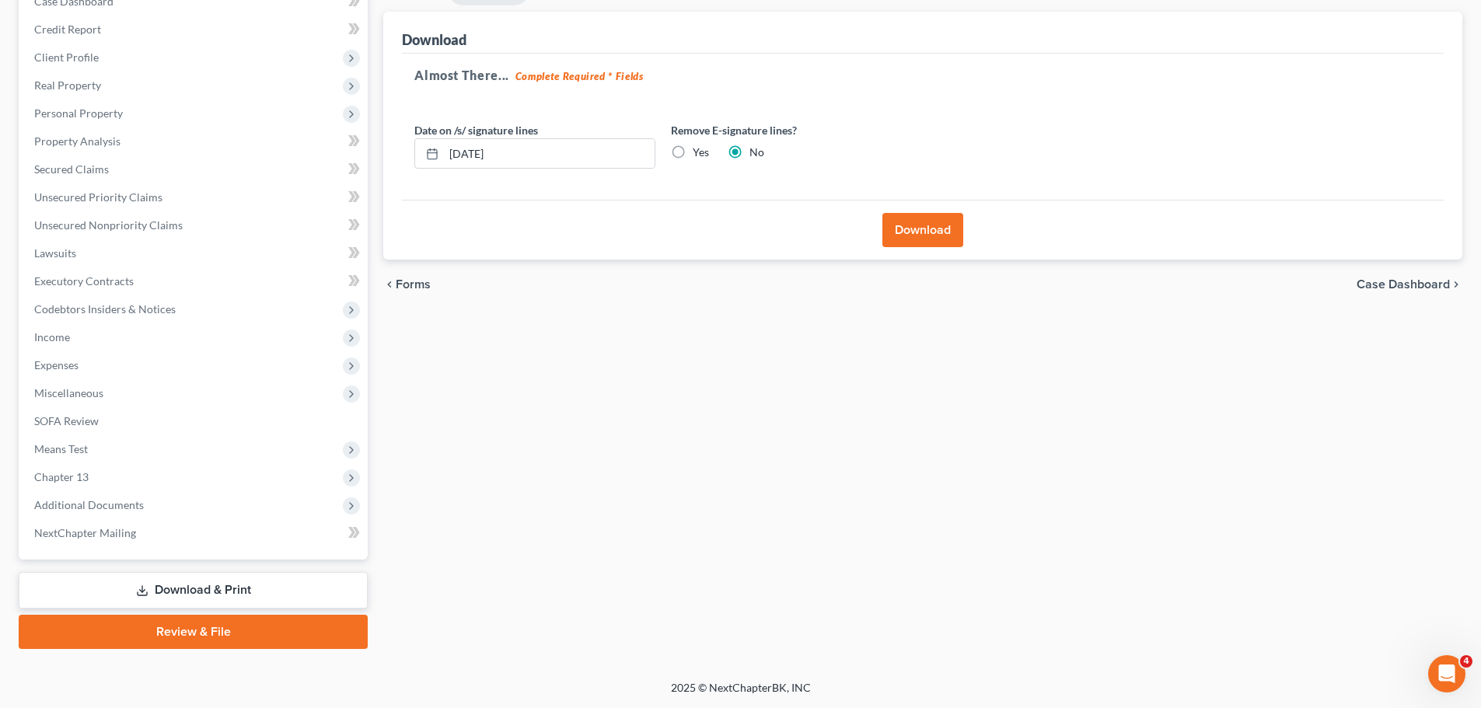
scroll to position [174, 0]
drag, startPoint x: 521, startPoint y: 164, endPoint x: 375, endPoint y: 164, distance: 146.2
click at [375, 164] on div "Petition Navigation Case Dashboard Payments Invoices Payments Payments Credit R…" at bounding box center [740, 312] width 1459 height 674
click at [693, 151] on label "Yes" at bounding box center [701, 153] width 16 height 16
click at [699, 151] on input "Yes" at bounding box center [704, 150] width 10 height 10
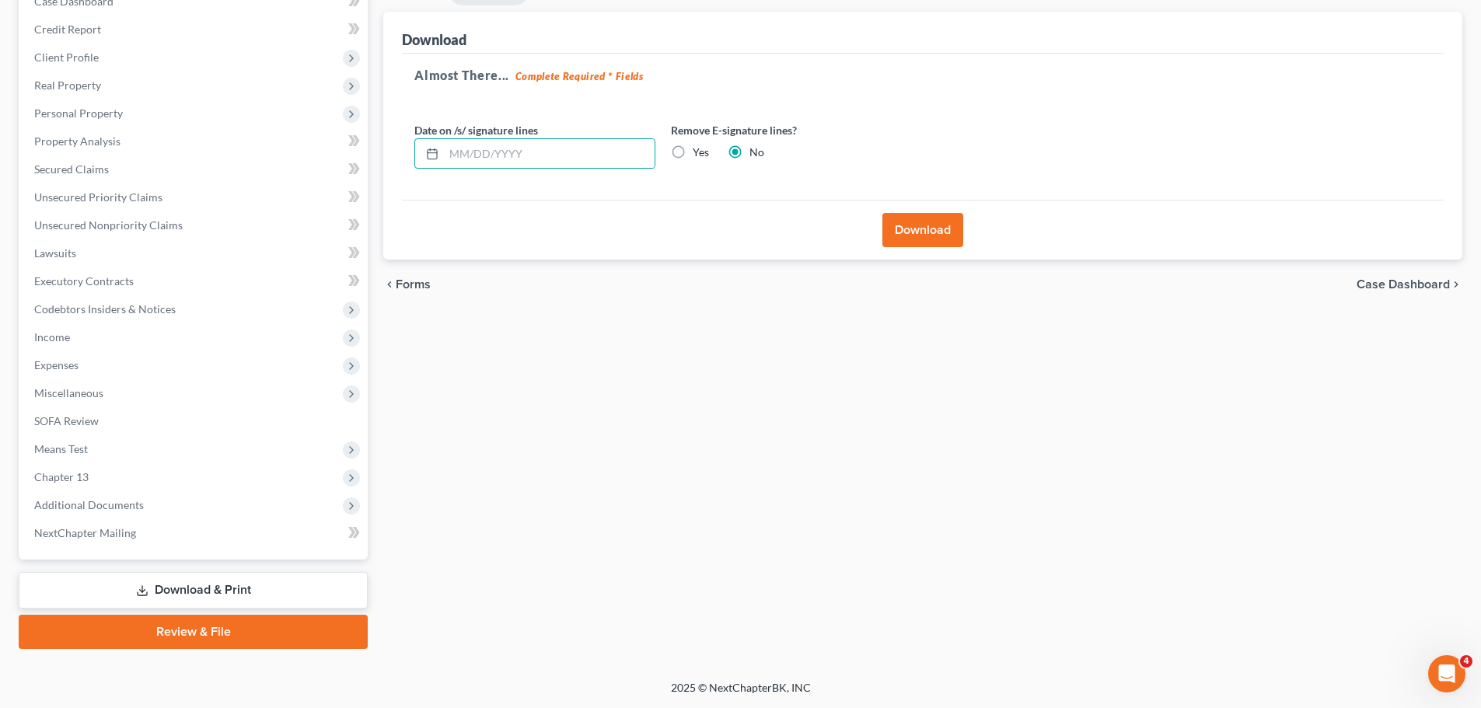
radio input "true"
radio input "false"
click at [942, 236] on button "Download" at bounding box center [923, 230] width 81 height 34
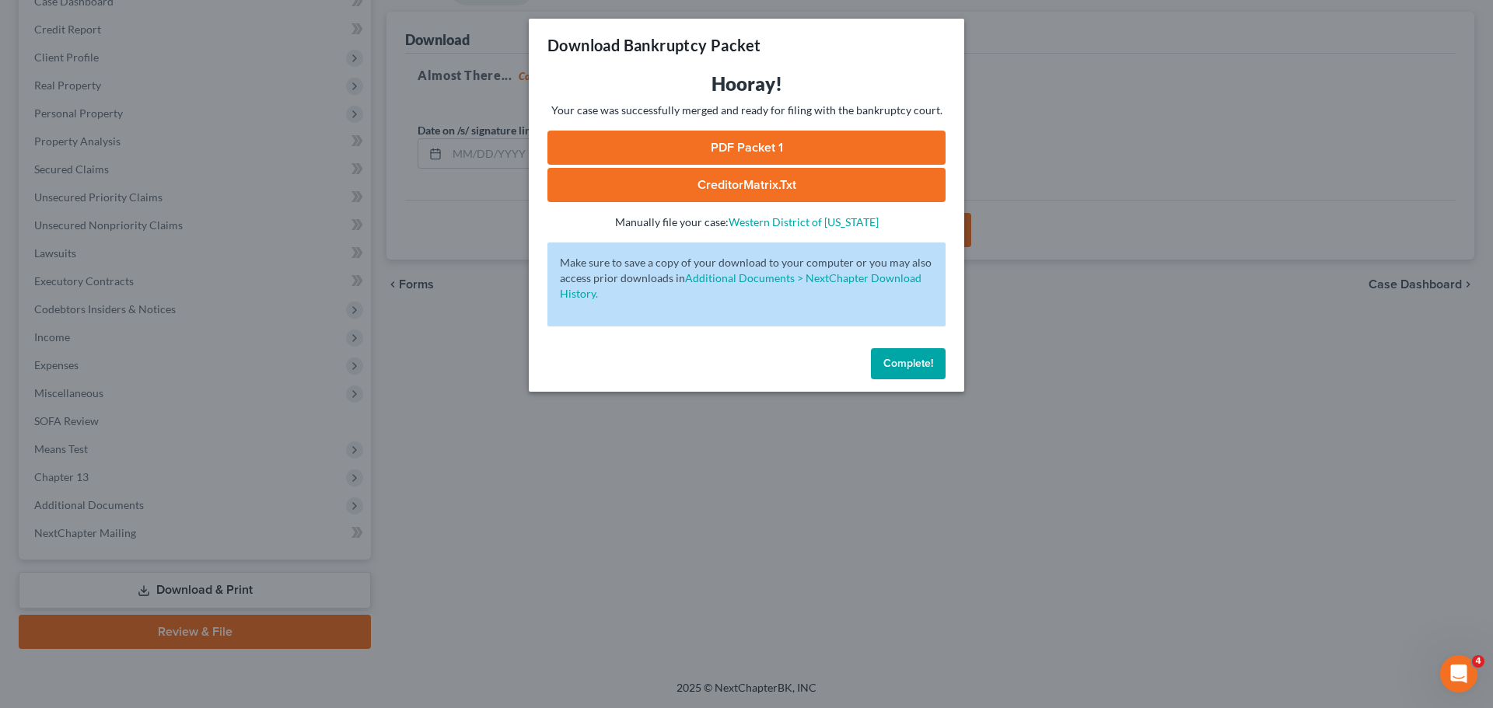
click at [757, 144] on link "PDF Packet 1" at bounding box center [746, 148] width 398 height 34
click at [770, 180] on link "CreditorMatrix.txt" at bounding box center [746, 185] width 398 height 34
click at [910, 357] on span "Complete!" at bounding box center [908, 363] width 50 height 13
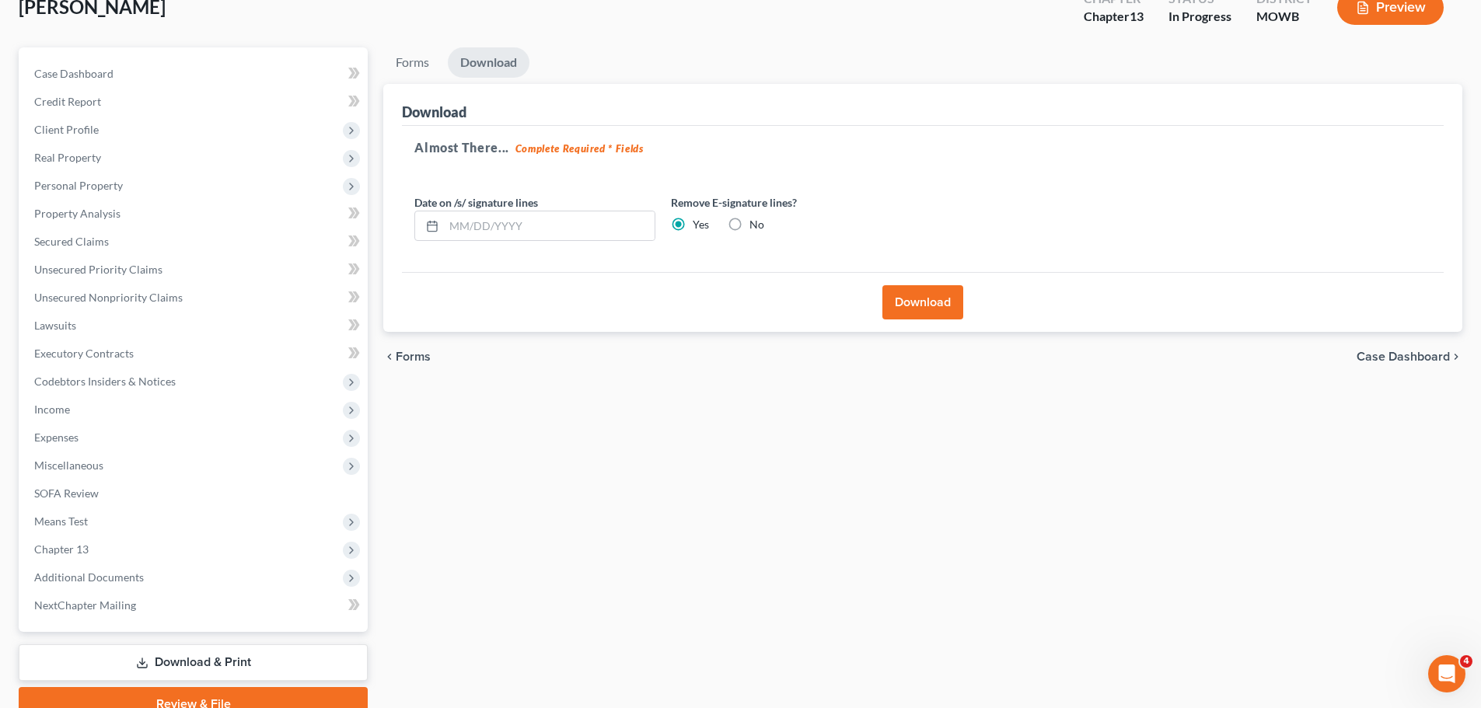
scroll to position [0, 0]
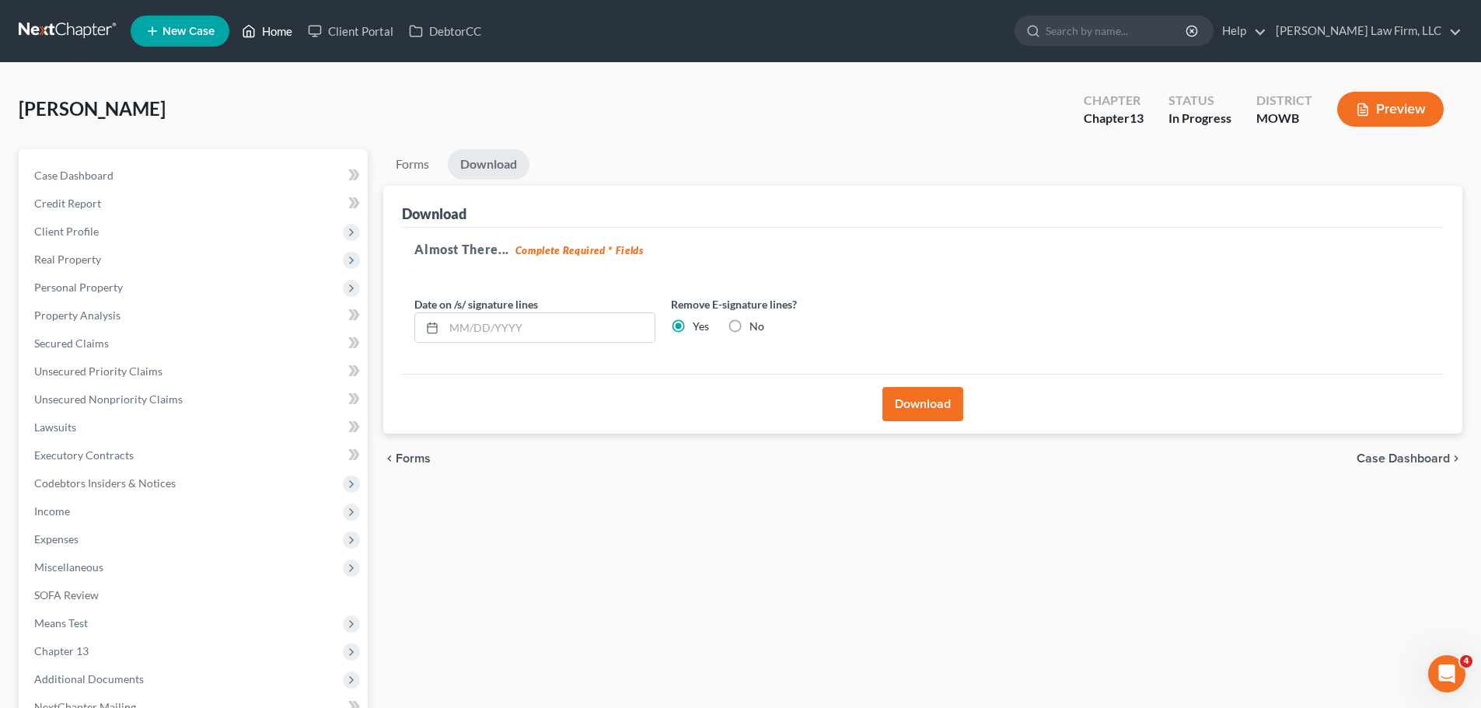
click at [272, 28] on link "Home" at bounding box center [267, 31] width 66 height 28
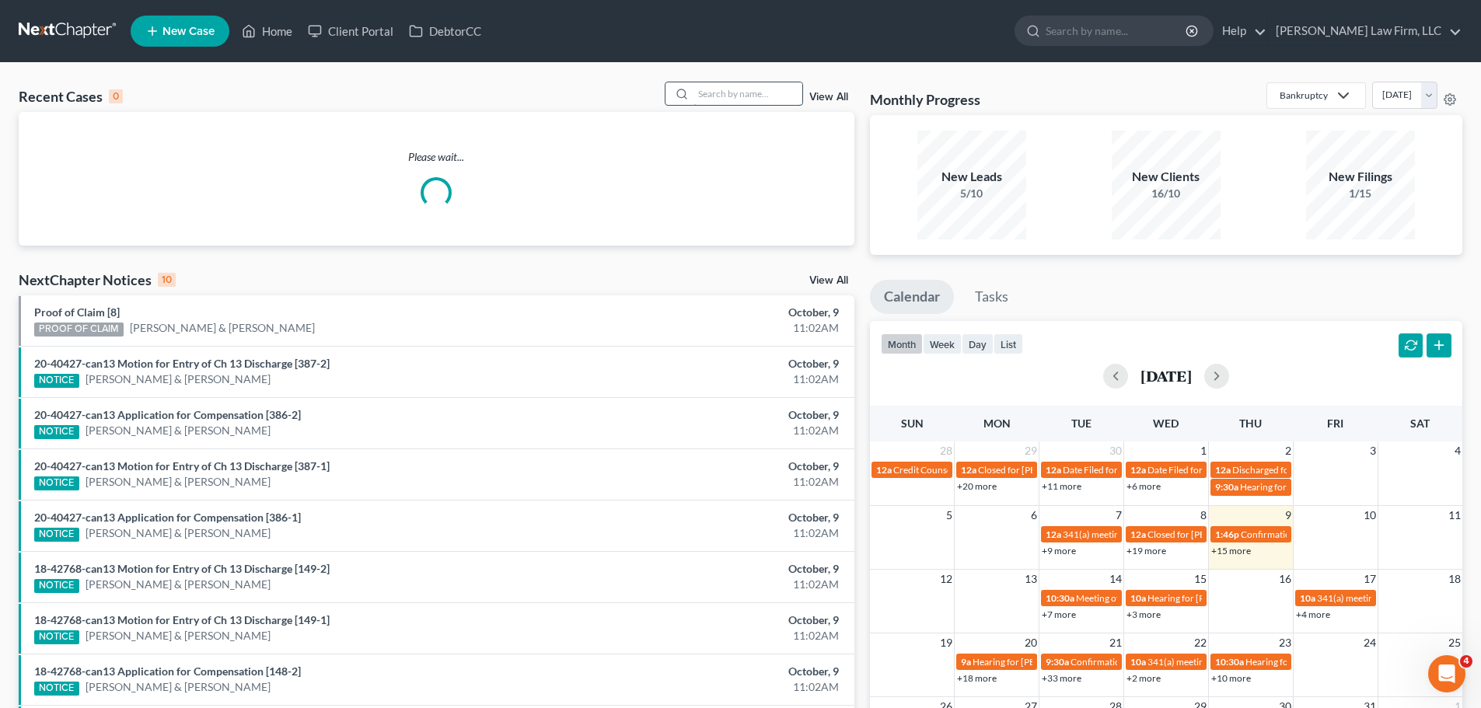
click at [737, 95] on input "search" at bounding box center [748, 93] width 109 height 23
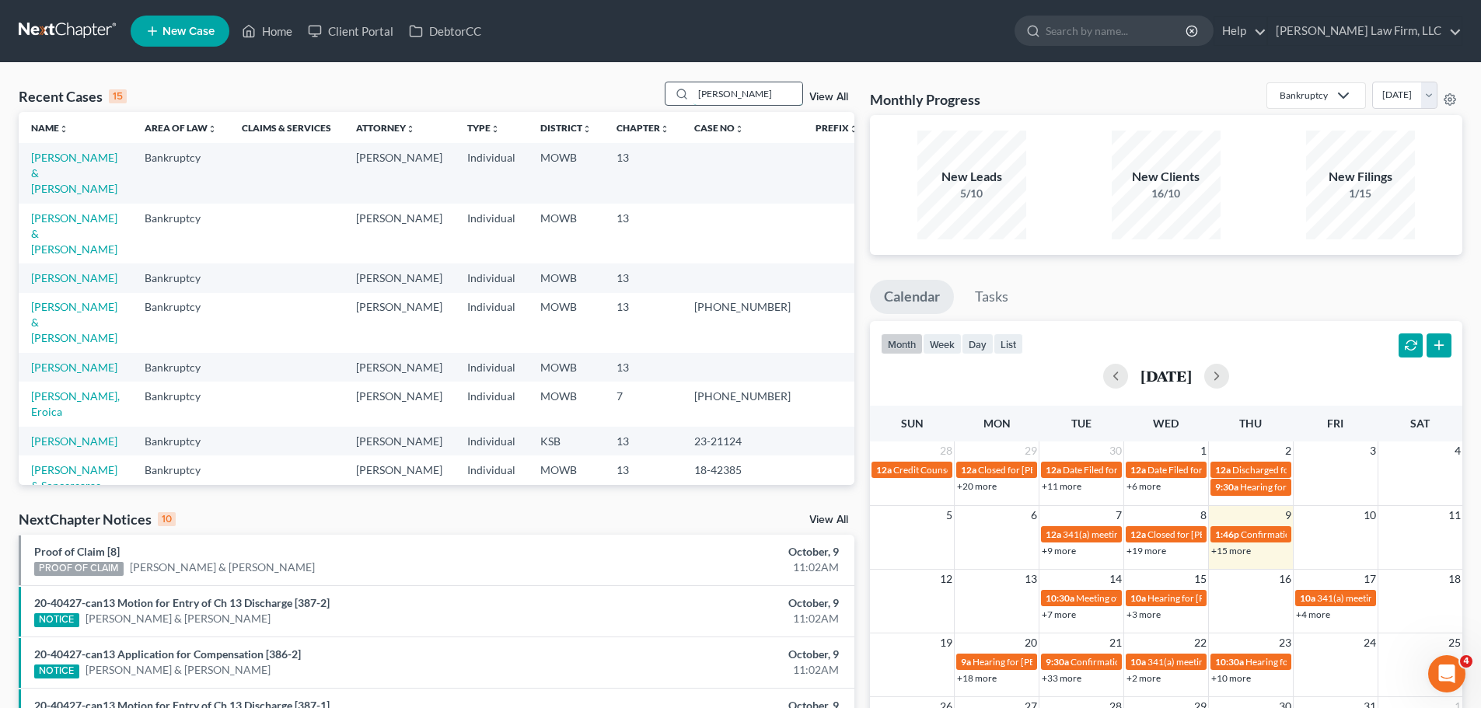
type input "[PERSON_NAME]"
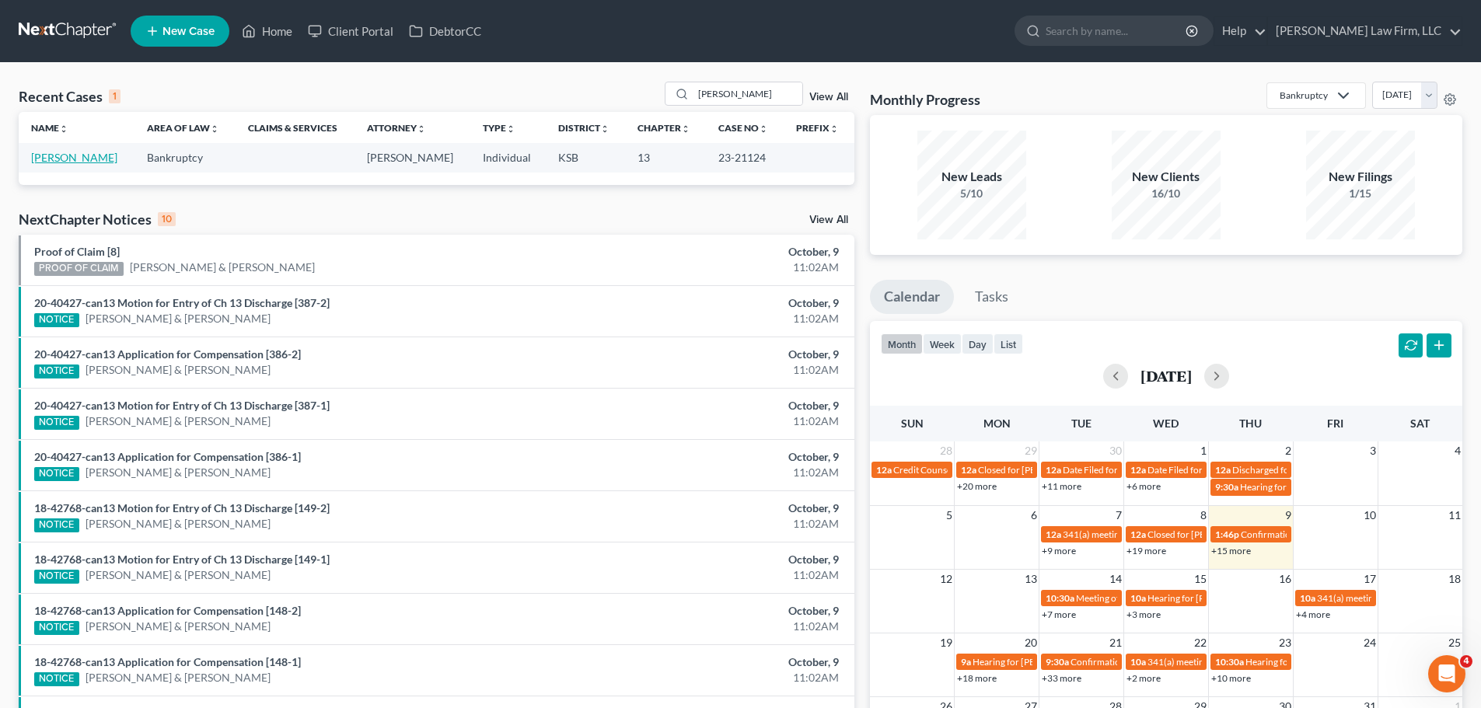
click at [84, 156] on link "[PERSON_NAME]" at bounding box center [74, 157] width 86 height 13
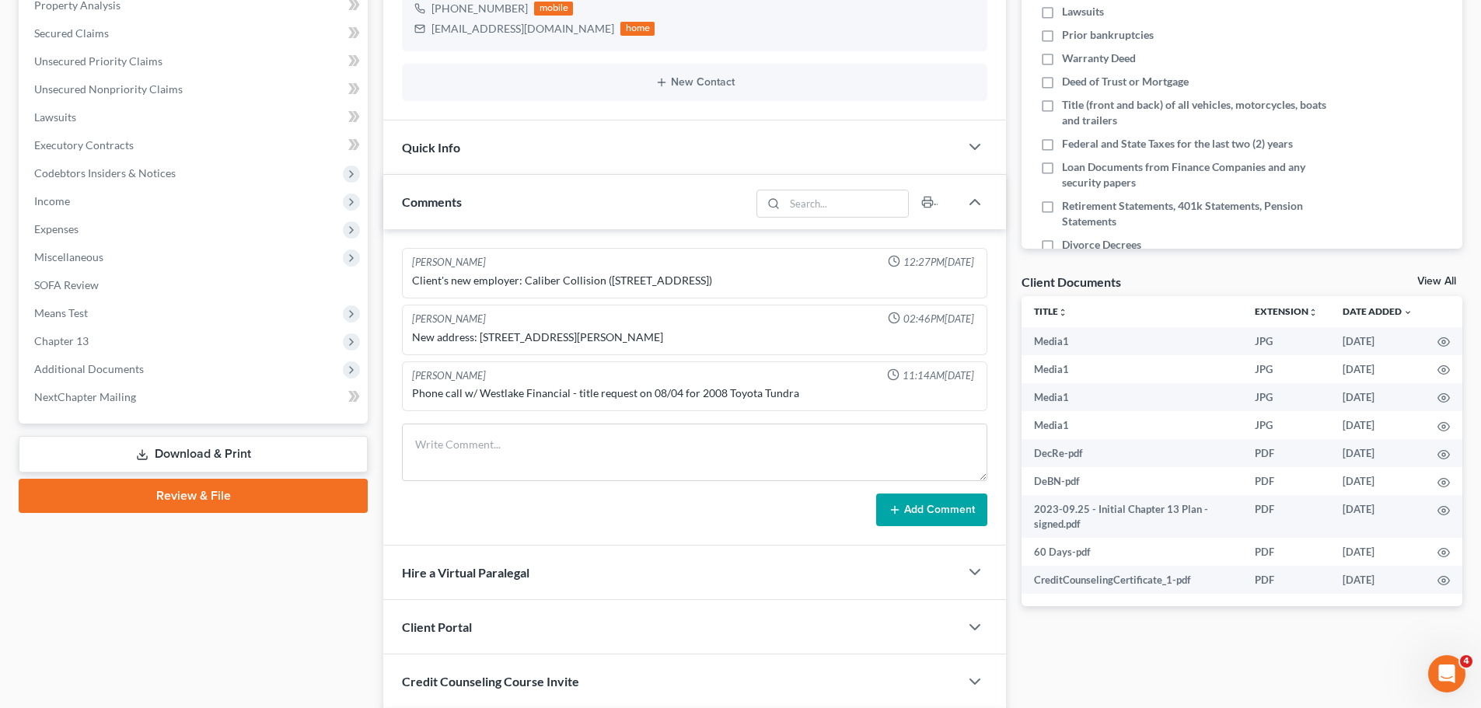
scroll to position [311, 0]
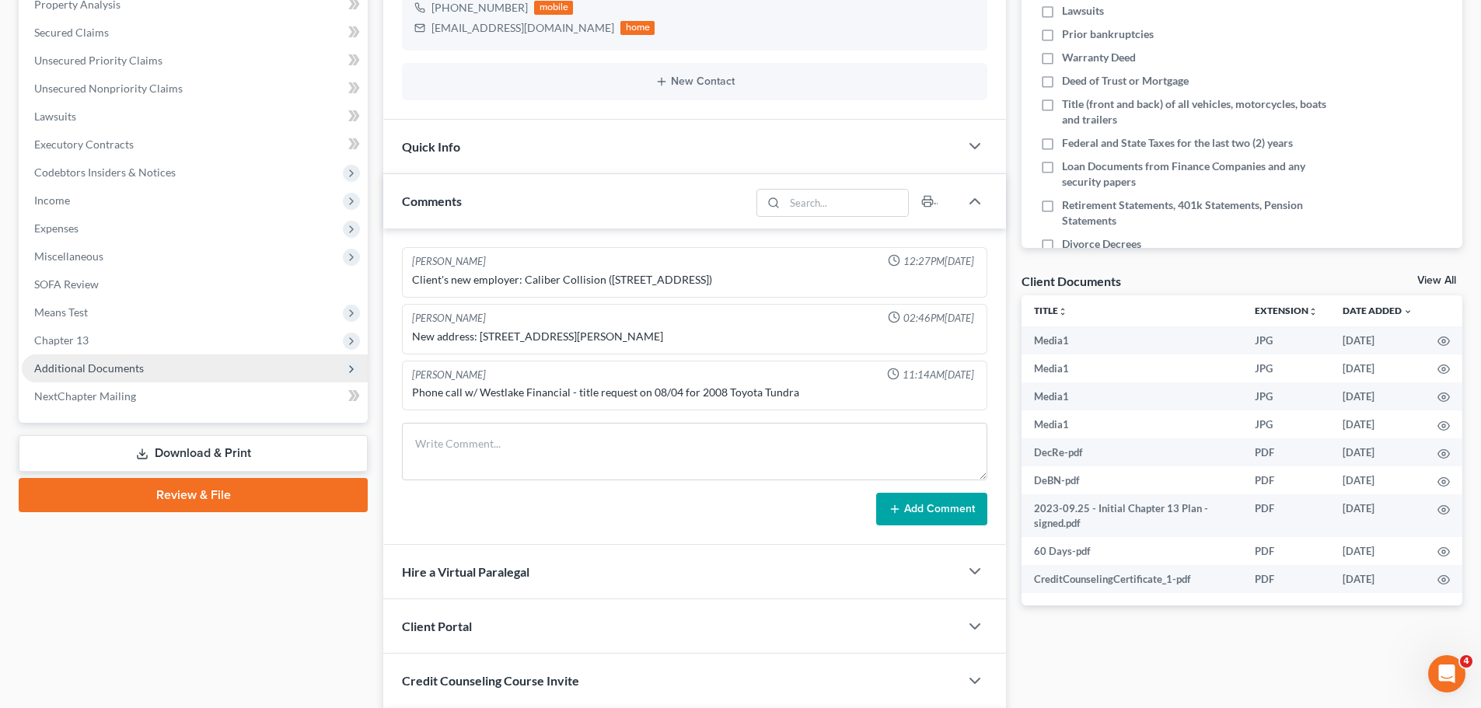
click at [110, 369] on span "Additional Documents" at bounding box center [89, 368] width 110 height 13
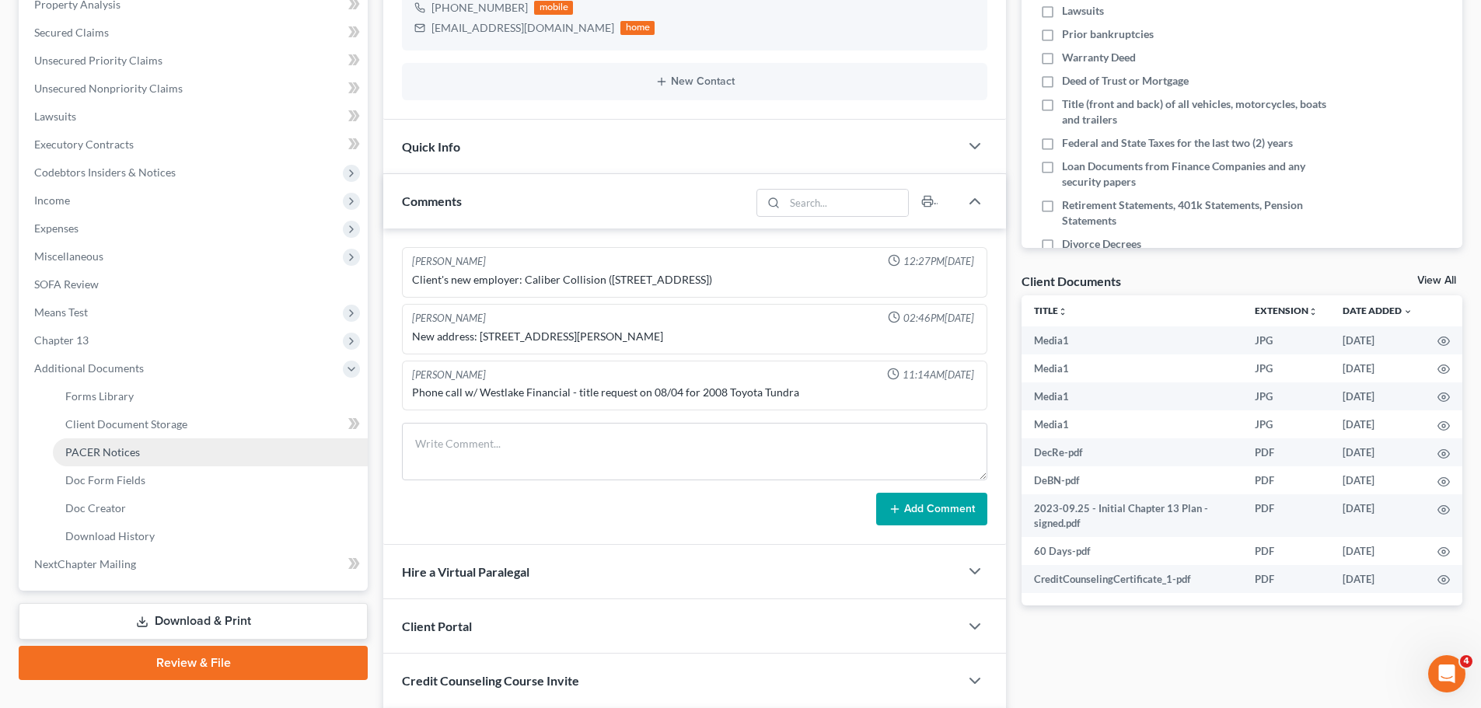
click at [142, 447] on link "PACER Notices" at bounding box center [210, 453] width 315 height 28
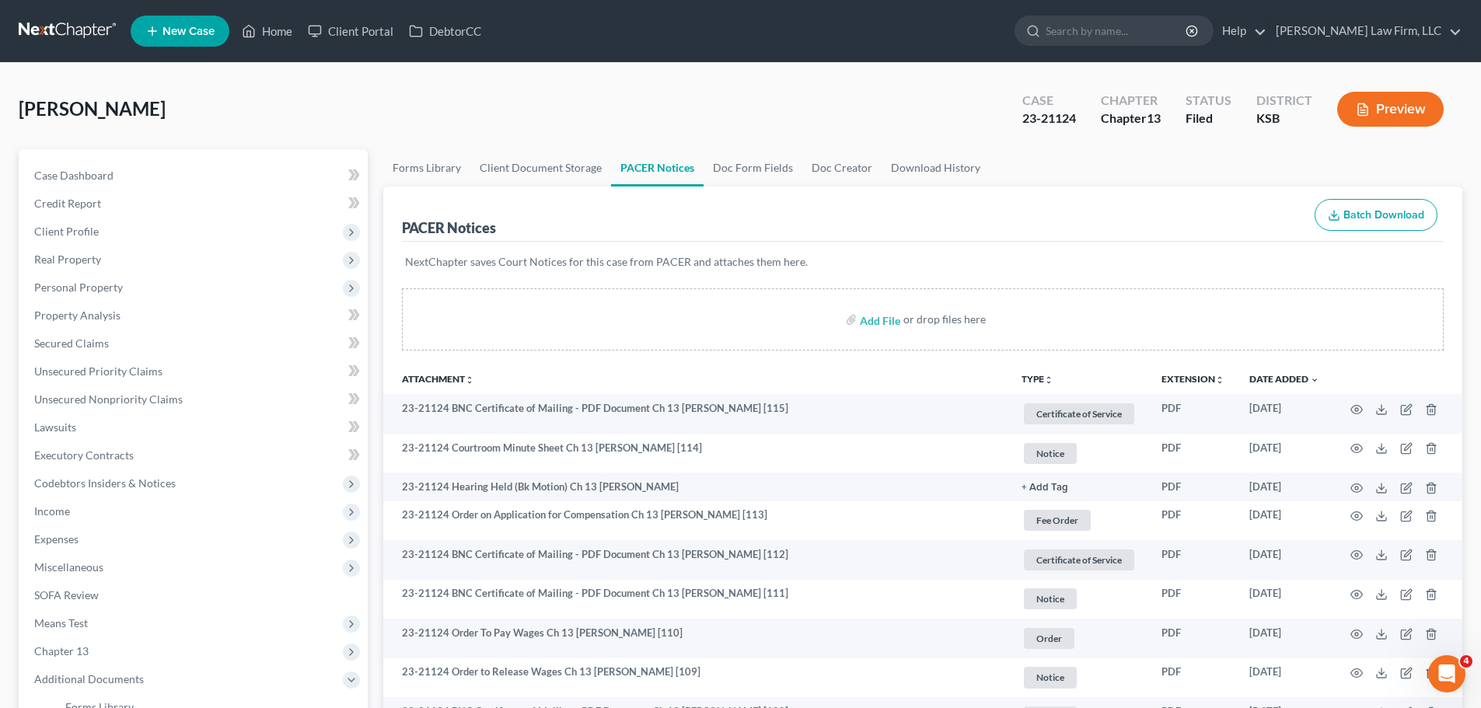
click at [1029, 379] on button "TYPE unfold_more" at bounding box center [1038, 380] width 32 height 10
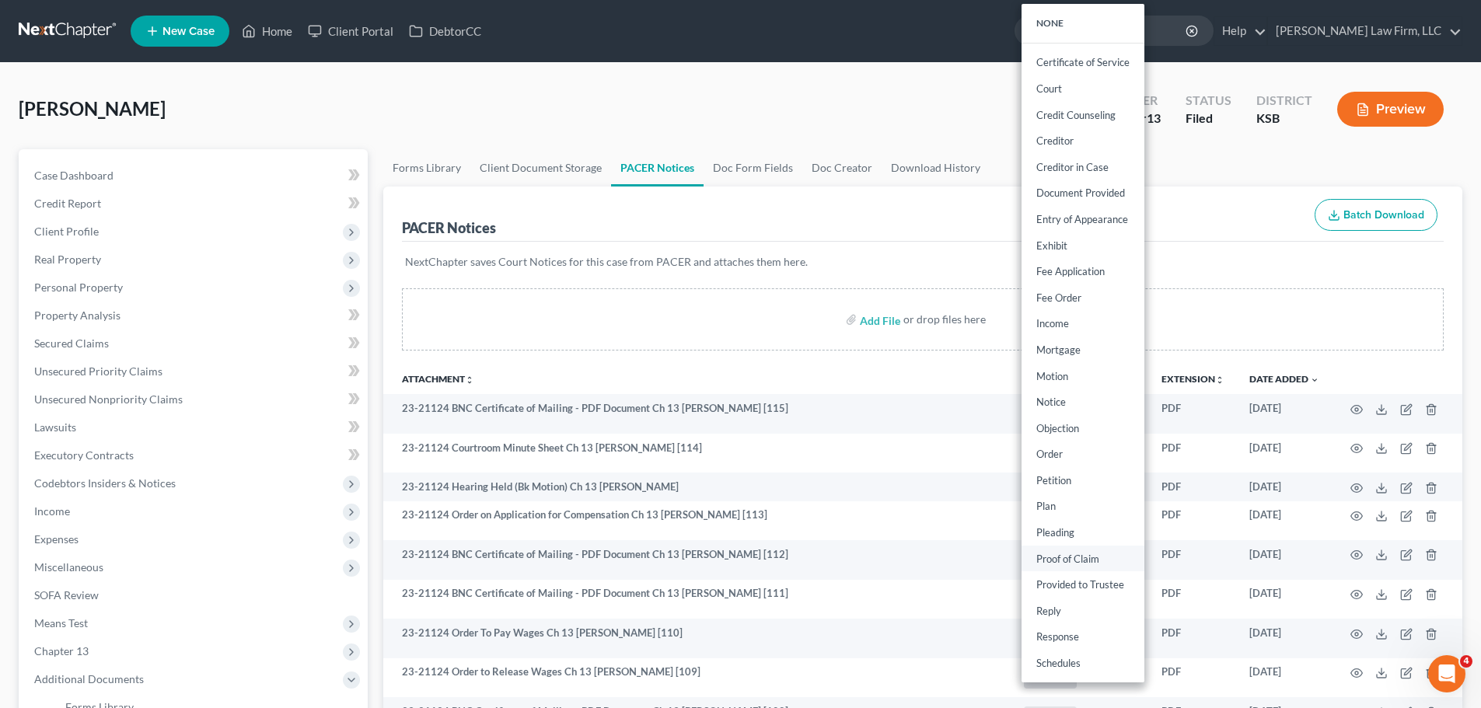
click at [1082, 554] on link "Proof of Claim" at bounding box center [1083, 559] width 123 height 26
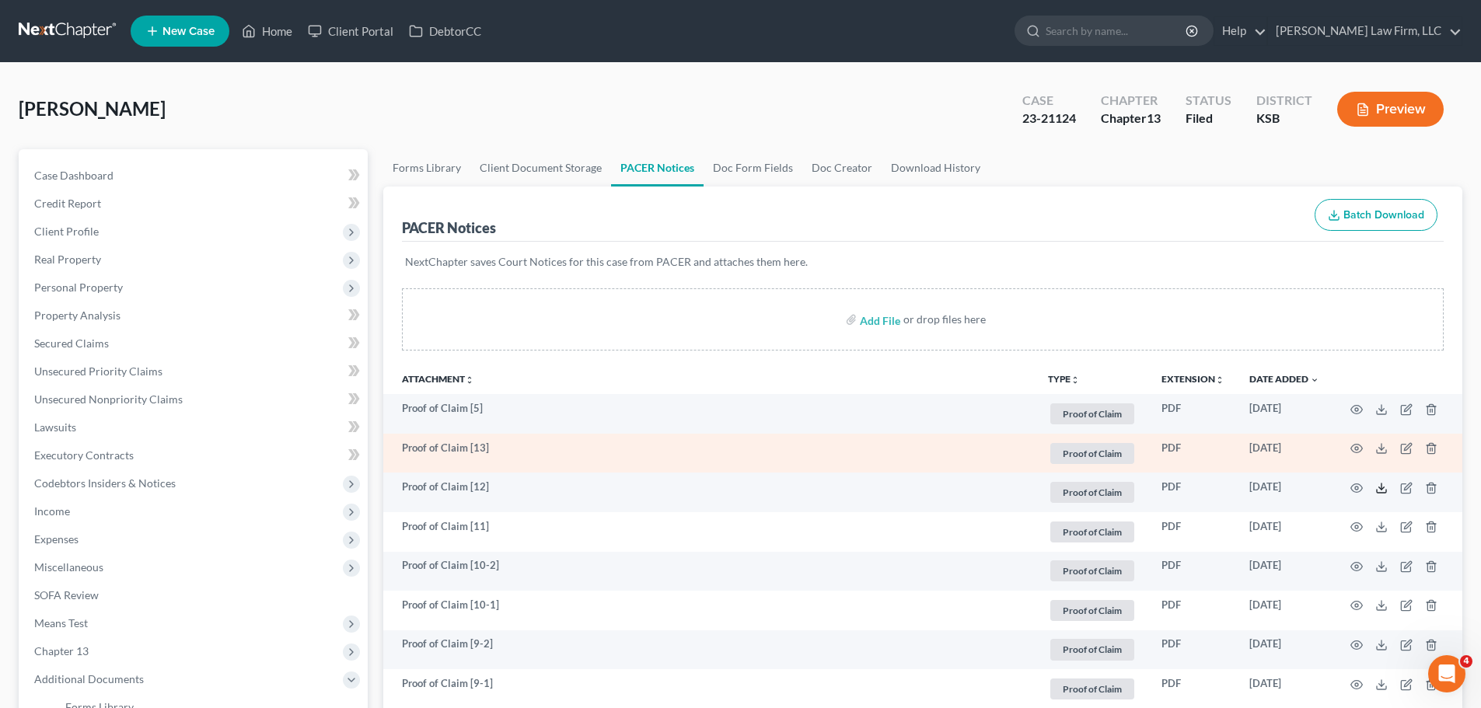
drag, startPoint x: 1379, startPoint y: 488, endPoint x: 1295, endPoint y: 446, distance: 93.5
click at [1379, 488] on icon at bounding box center [1382, 488] width 12 height 12
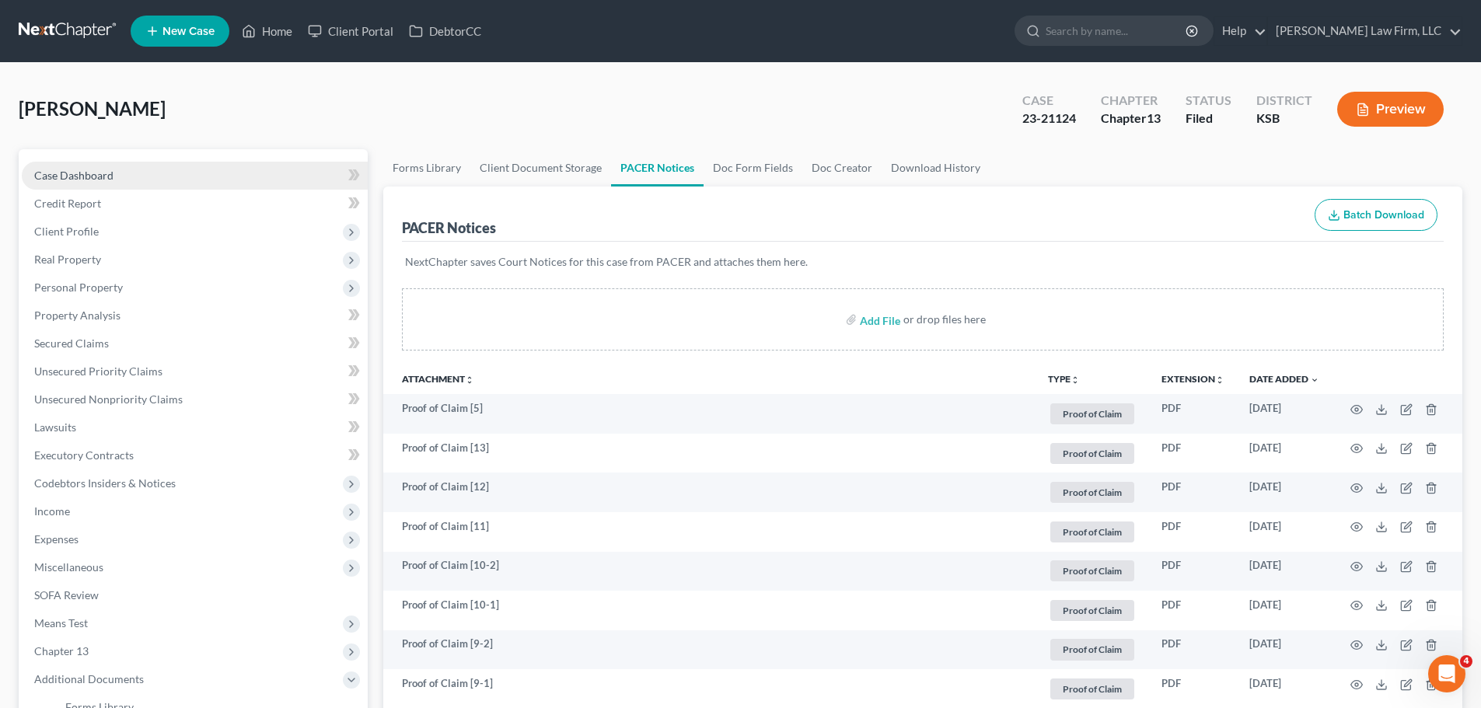
click at [135, 168] on link "Case Dashboard" at bounding box center [195, 176] width 346 height 28
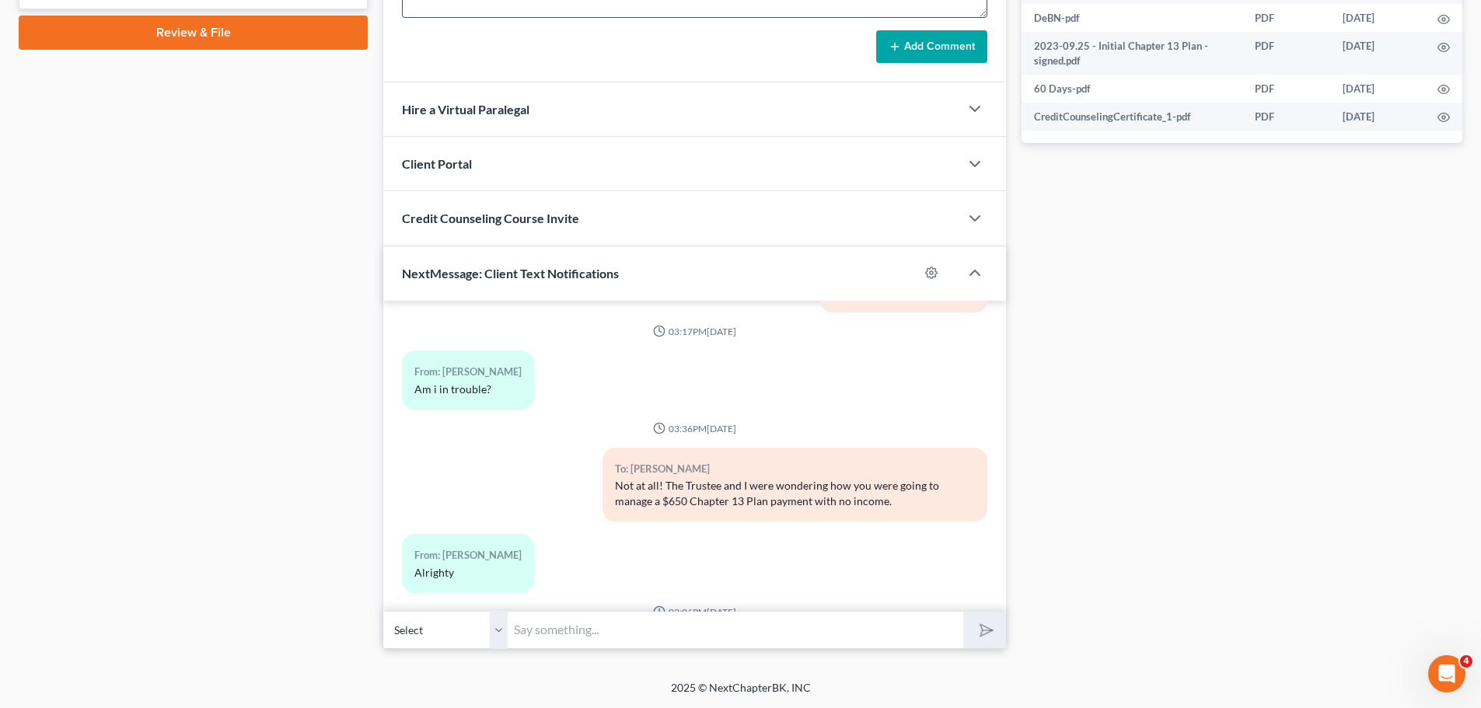
scroll to position [17917, 0]
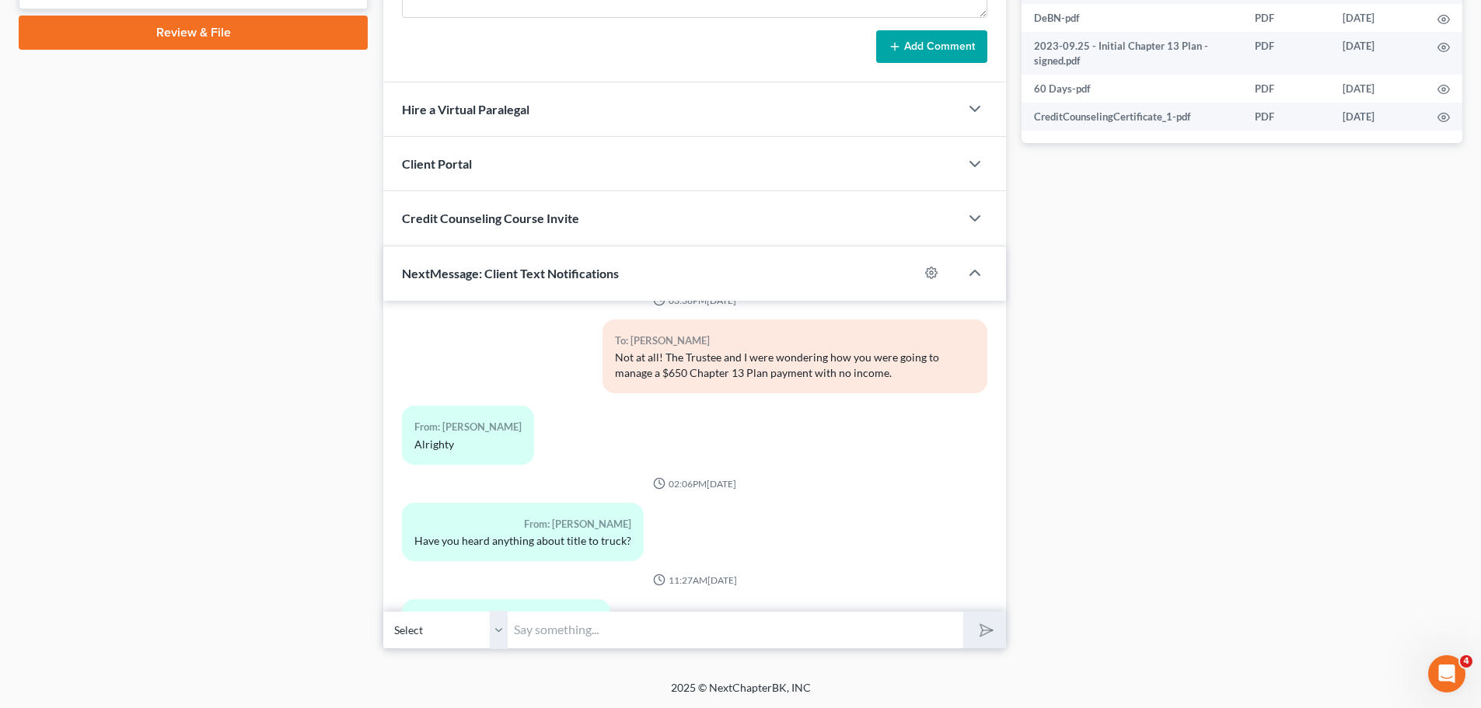
click at [521, 617] on input "text" at bounding box center [736, 630] width 456 height 38
type input "Thank you. -[PERSON_NAME]"
click at [963, 612] on button "submit" at bounding box center [984, 630] width 43 height 37
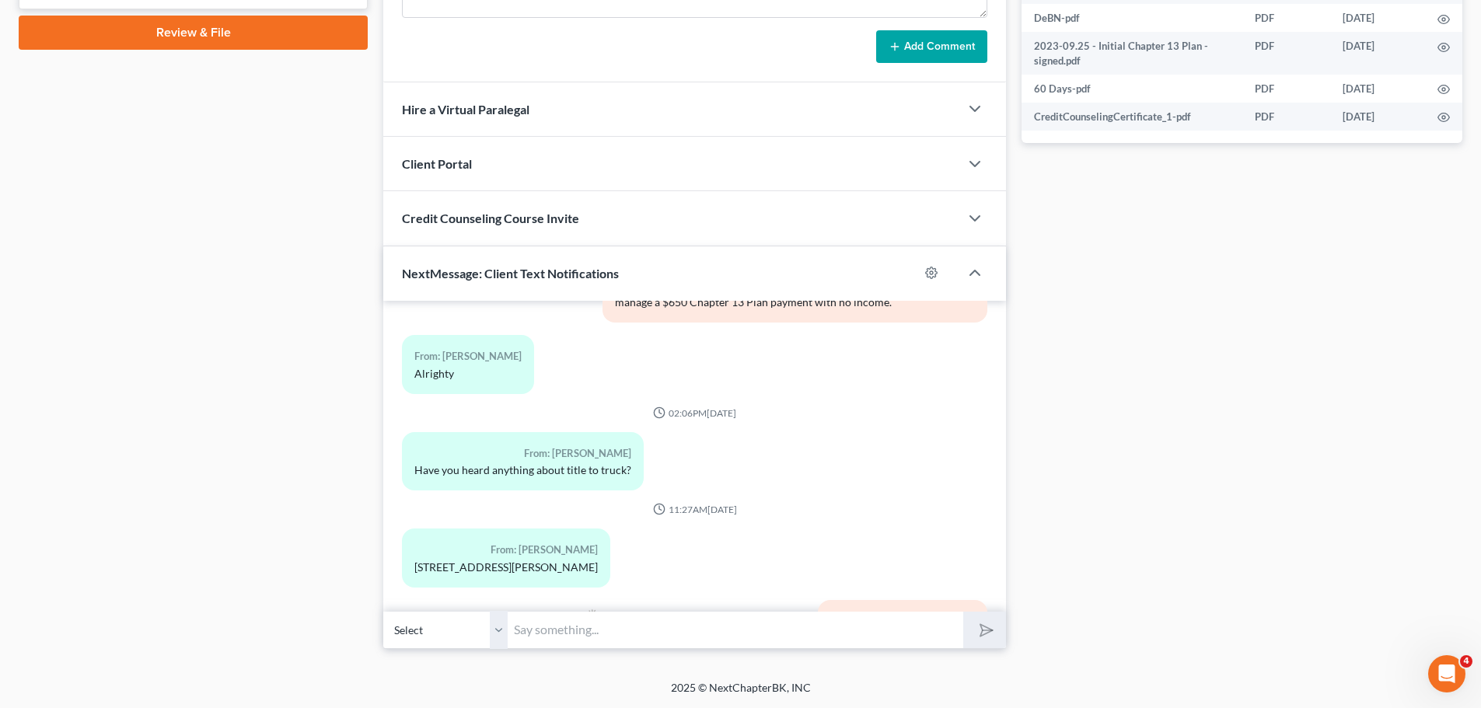
drag, startPoint x: 512, startPoint y: 489, endPoint x: 410, endPoint y: 462, distance: 106.2
click at [410, 529] on div "From: [PERSON_NAME] [STREET_ADDRESS][PERSON_NAME]" at bounding box center [506, 558] width 208 height 58
copy div "[STREET_ADDRESS][PERSON_NAME]"
